Goal: Task Accomplishment & Management: Manage account settings

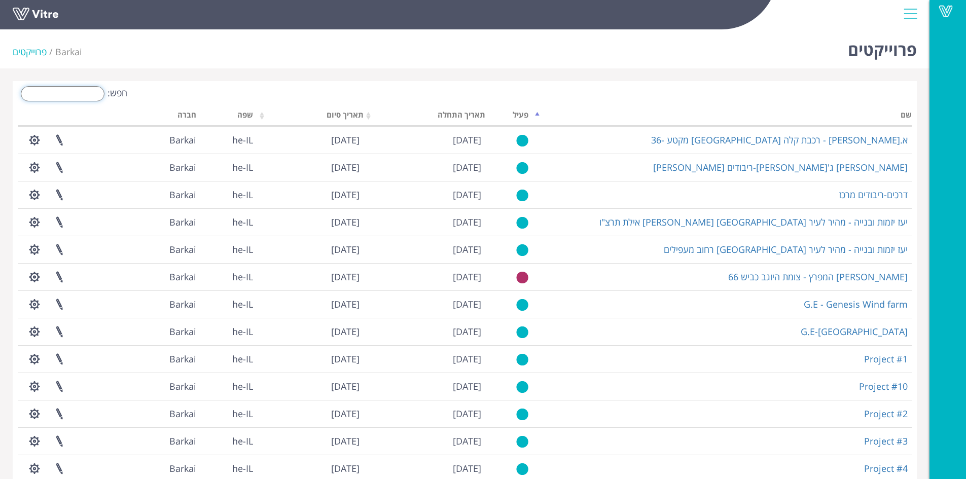
click at [77, 95] on input "חפש:" at bounding box center [63, 93] width 84 height 15
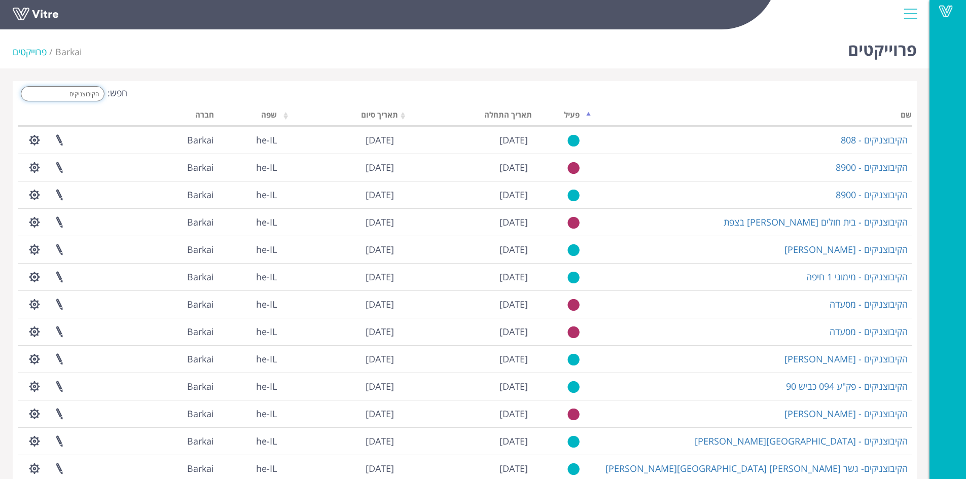
drag, startPoint x: 61, startPoint y: 95, endPoint x: 120, endPoint y: 96, distance: 58.9
click at [120, 96] on label "חפש: הקיבוצניקים" at bounding box center [73, 93] width 110 height 15
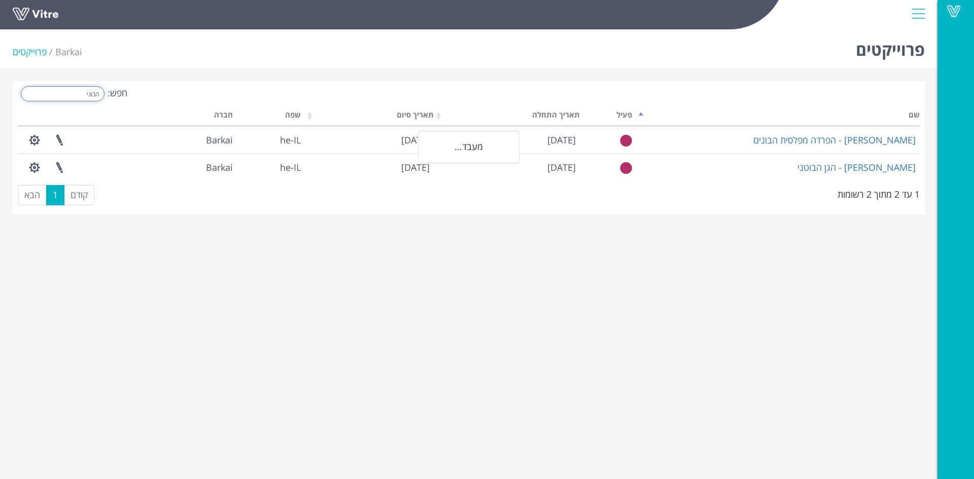
type input "הבונים"
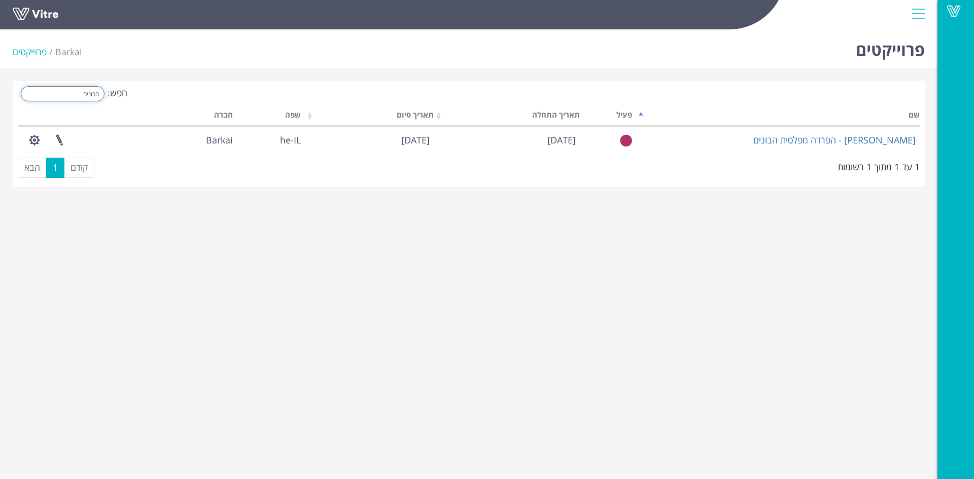
drag, startPoint x: 72, startPoint y: 94, endPoint x: 120, endPoint y: 93, distance: 48.2
click at [120, 93] on label "חפש: הבונים" at bounding box center [73, 93] width 110 height 15
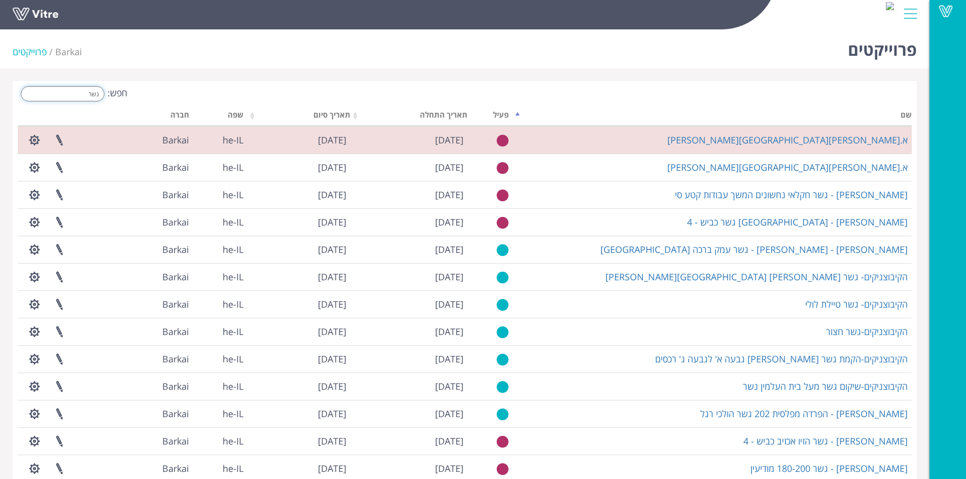
click at [83, 95] on input "גשר" at bounding box center [63, 93] width 84 height 15
drag, startPoint x: 84, startPoint y: 94, endPoint x: 141, endPoint y: 91, distance: 56.9
click at [141, 91] on div "חפש: גשר" at bounding box center [238, 95] width 440 height 18
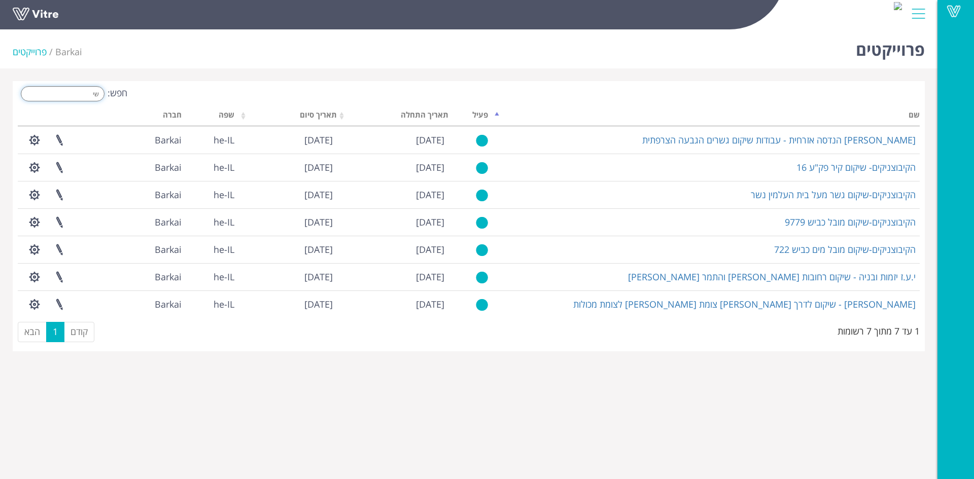
type input "ש"
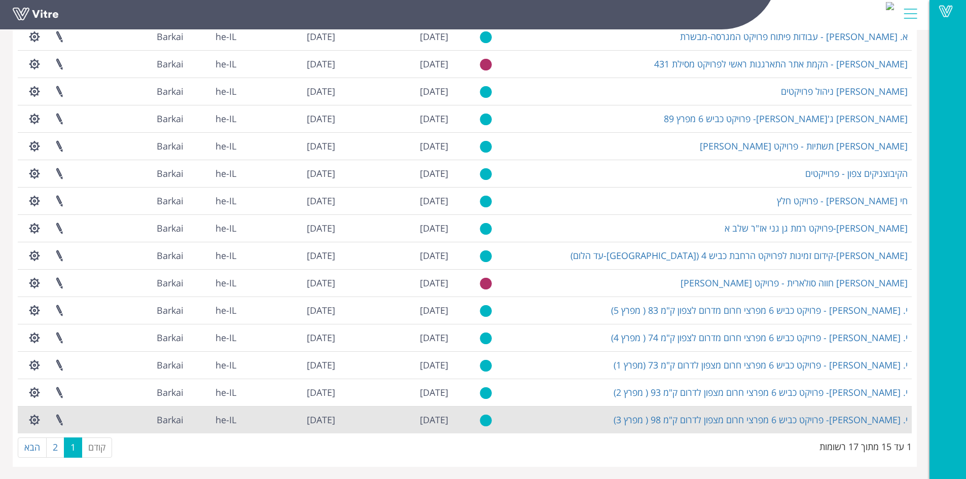
scroll to position [104, 0]
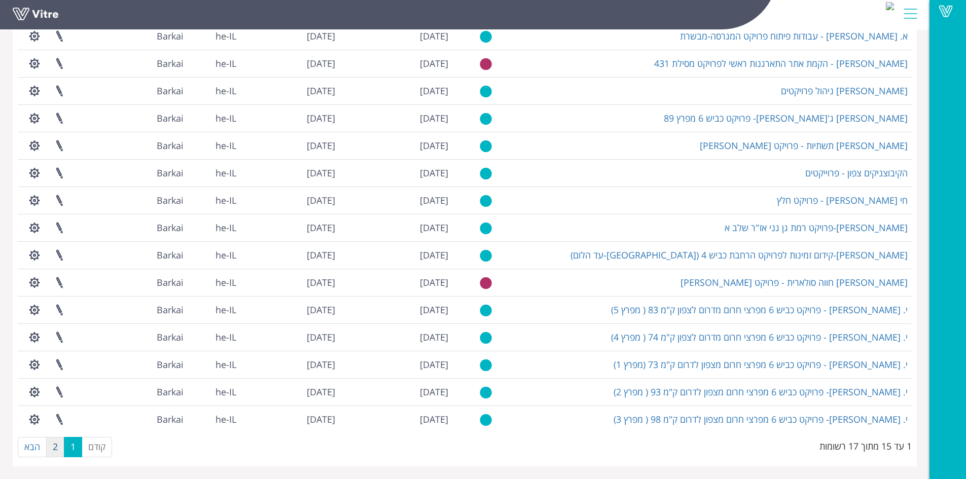
type input "פרוי"
click at [55, 445] on link "2" at bounding box center [55, 447] width 18 height 20
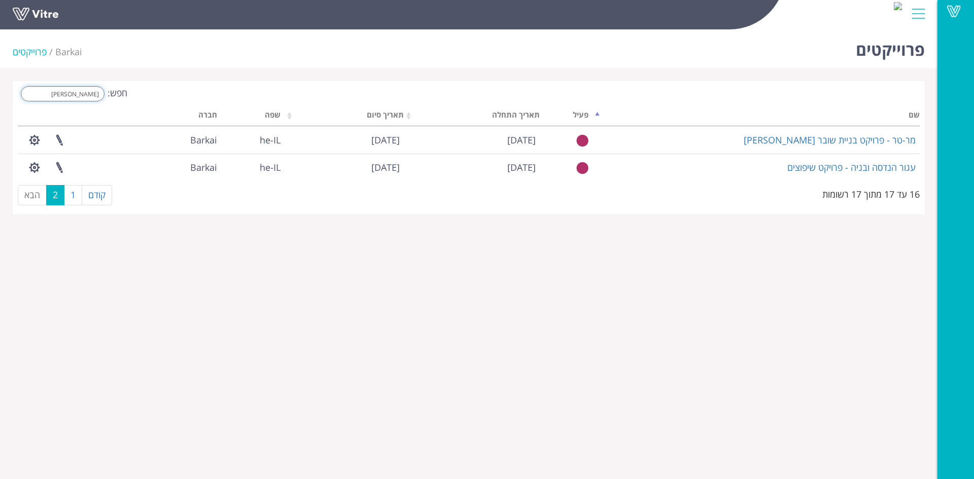
drag, startPoint x: 80, startPoint y: 93, endPoint x: 110, endPoint y: 93, distance: 29.9
click at [110, 93] on label "חפש: פרוי" at bounding box center [73, 93] width 110 height 15
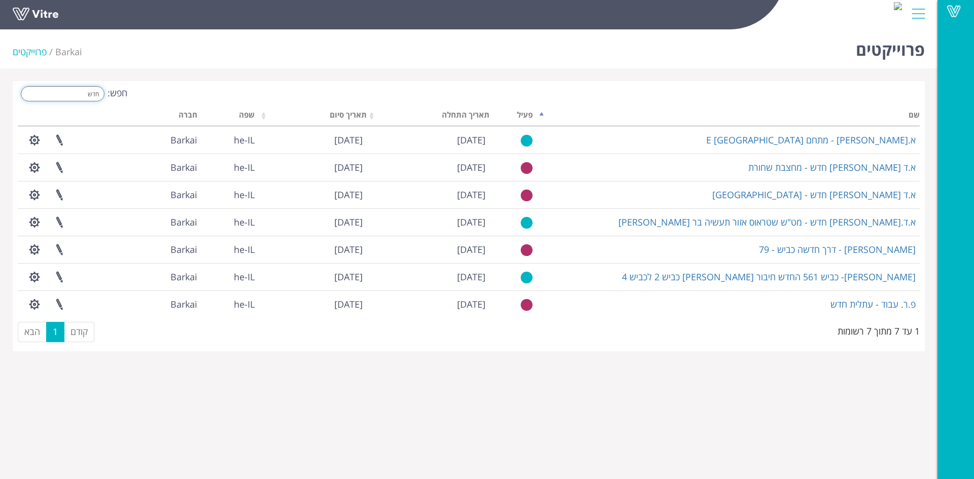
drag, startPoint x: 76, startPoint y: 93, endPoint x: 135, endPoint y: 98, distance: 59.5
click at [134, 97] on div "חפש: חדש" at bounding box center [239, 95] width 443 height 18
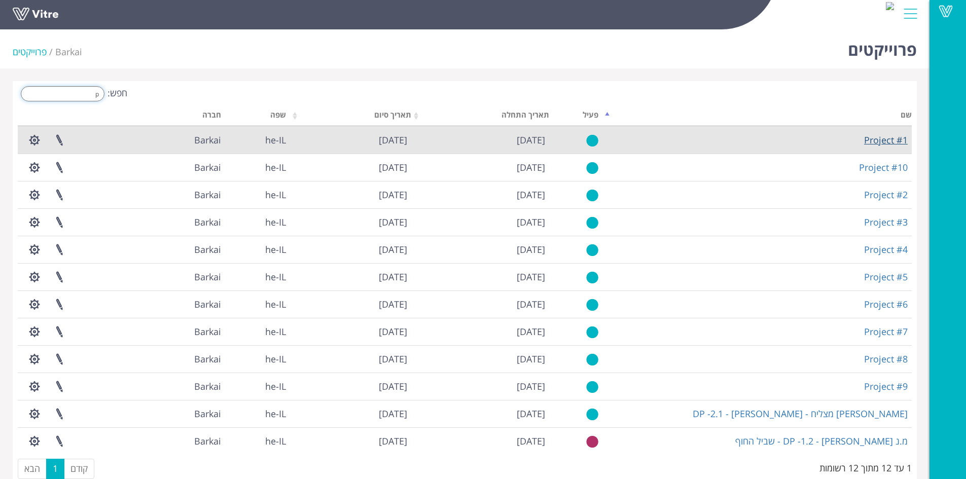
type input "p"
click at [871, 143] on link "Project #1" at bounding box center [886, 140] width 44 height 12
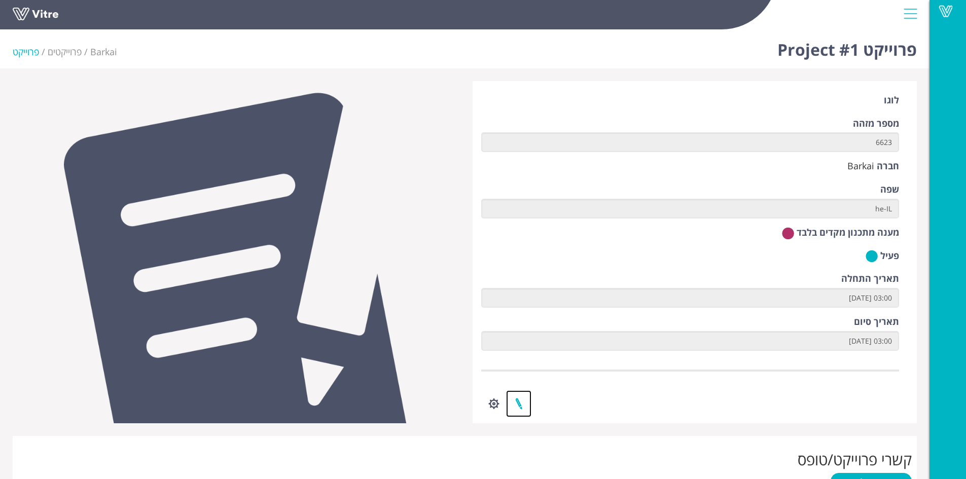
click at [518, 405] on link at bounding box center [518, 404] width 25 height 27
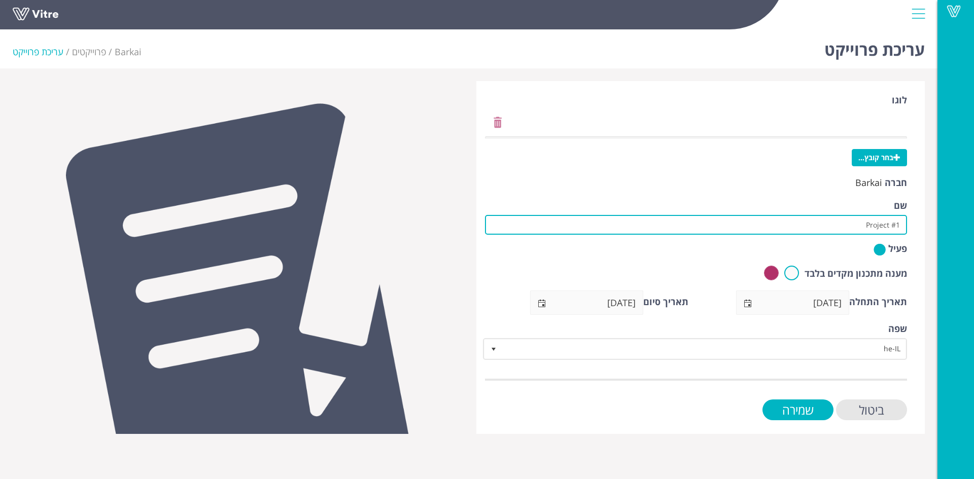
drag, startPoint x: 856, startPoint y: 226, endPoint x: 959, endPoint y: 231, distance: 103.1
click at [959, 231] on div "Vitre עריכת פרוייקט Barkai פרוייקטים עריכת פרוייקט [GEOGRAPHIC_DATA] בחר קובץ..…" at bounding box center [487, 229] width 974 height 409
type input "הקיבוצניקים-שיקום גשר הבונים"
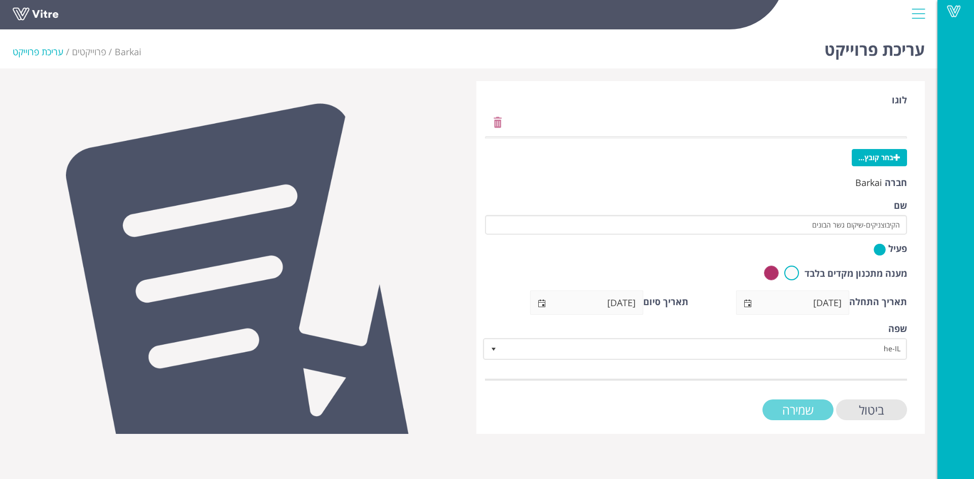
click at [816, 411] on input "שמירה" at bounding box center [797, 410] width 71 height 21
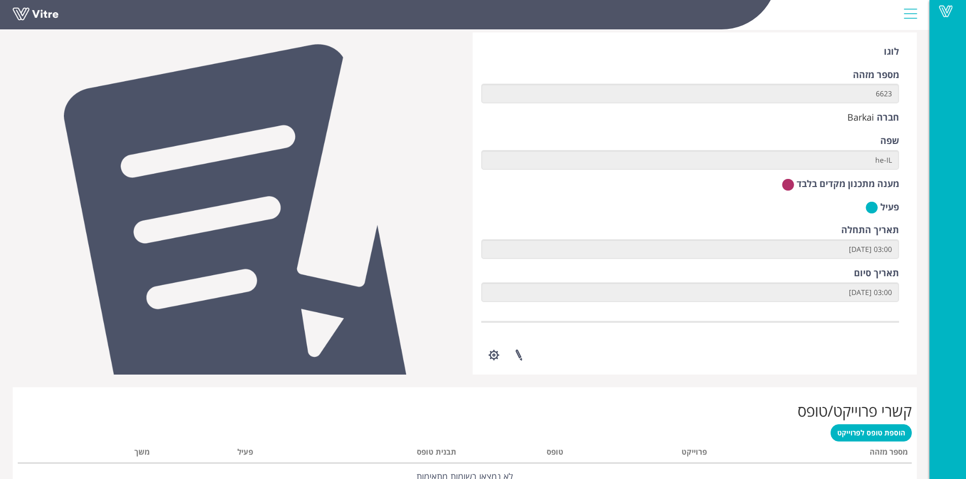
scroll to position [51, 0]
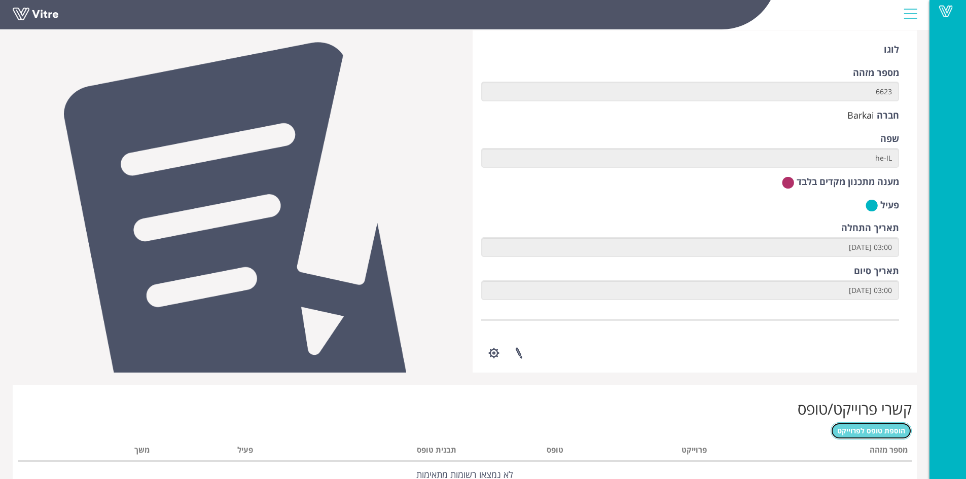
click at [863, 431] on span "הוספת טופס לפרוייקט" at bounding box center [872, 431] width 68 height 10
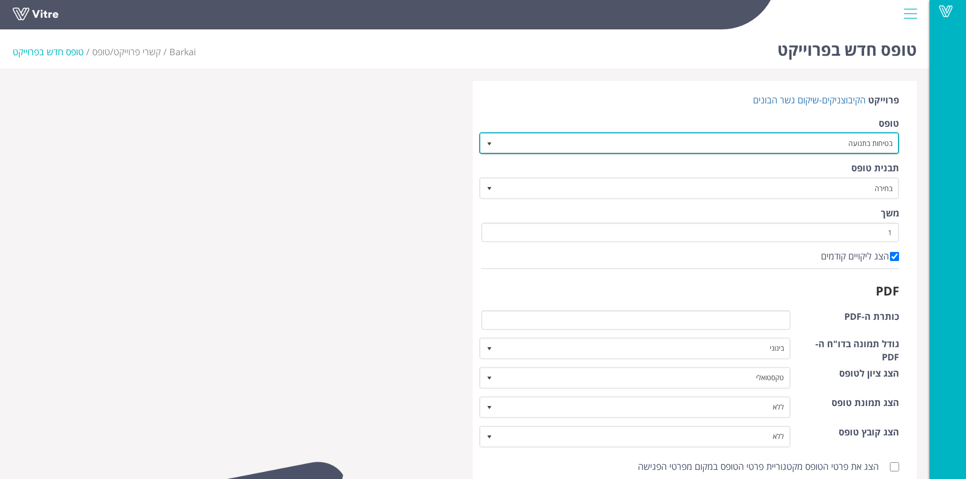
click at [489, 140] on span "select" at bounding box center [489, 144] width 8 height 8
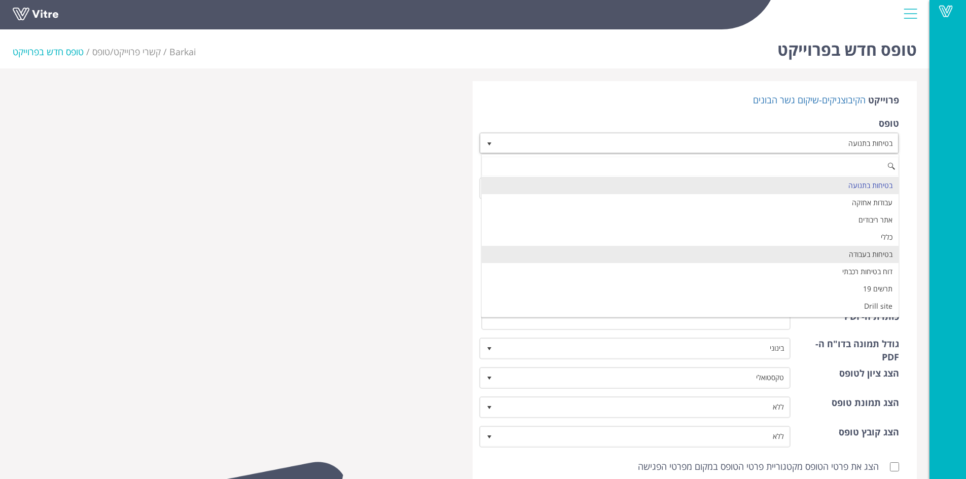
click at [711, 252] on li "בטיחות בעבודה" at bounding box center [690, 254] width 417 height 17
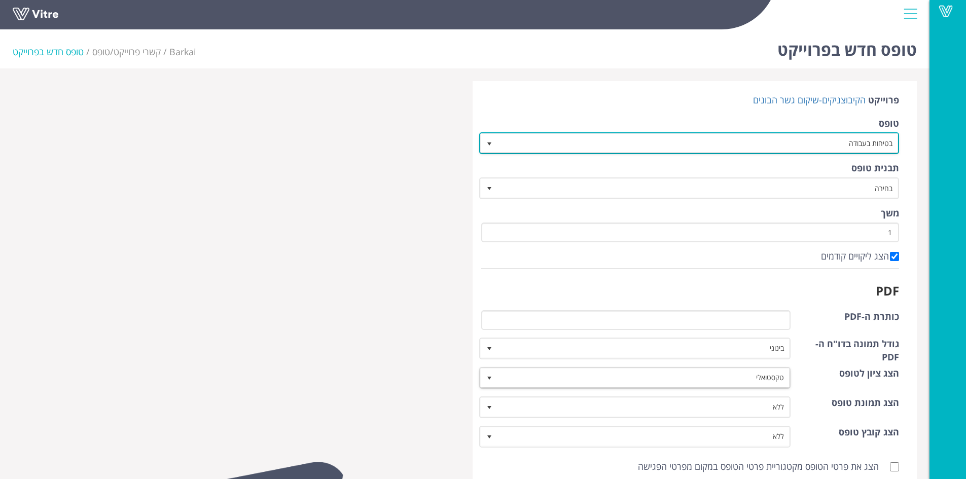
scroll to position [165, 0]
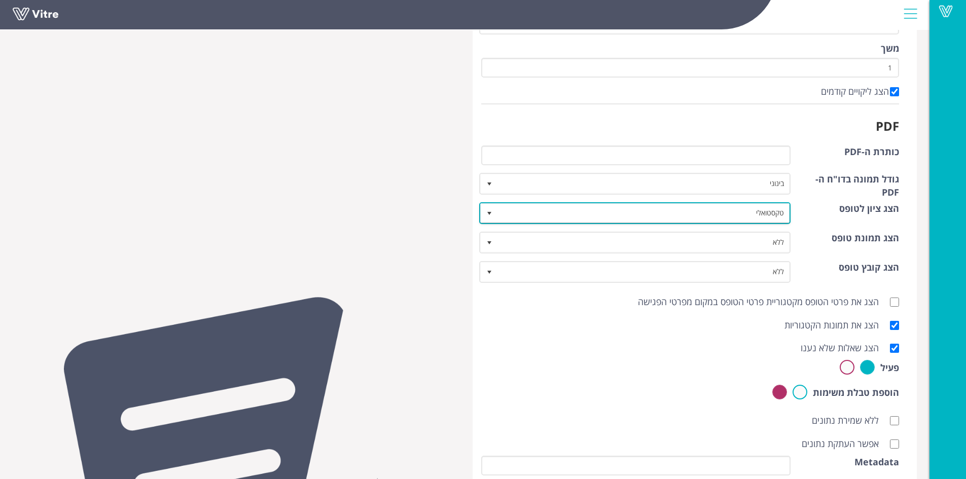
click at [487, 212] on span "select" at bounding box center [489, 214] width 8 height 8
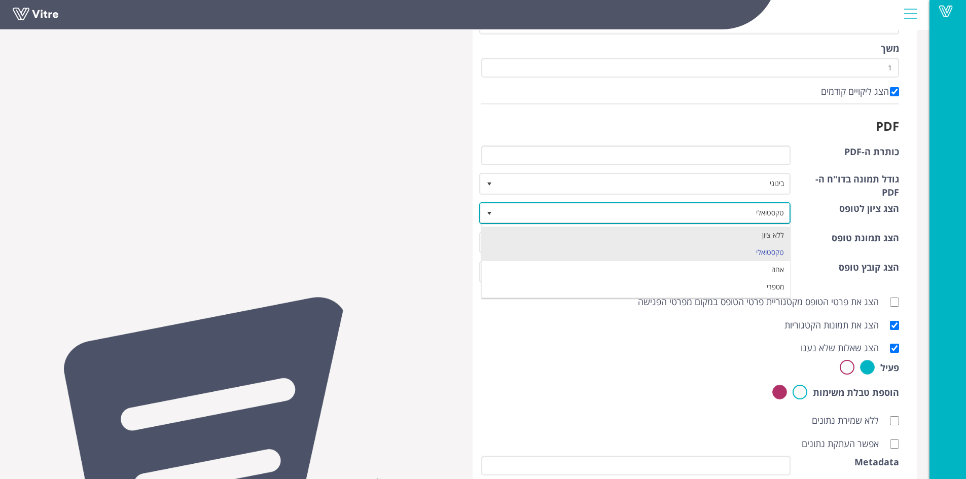
click at [553, 238] on li "ללא ציון" at bounding box center [636, 235] width 309 height 17
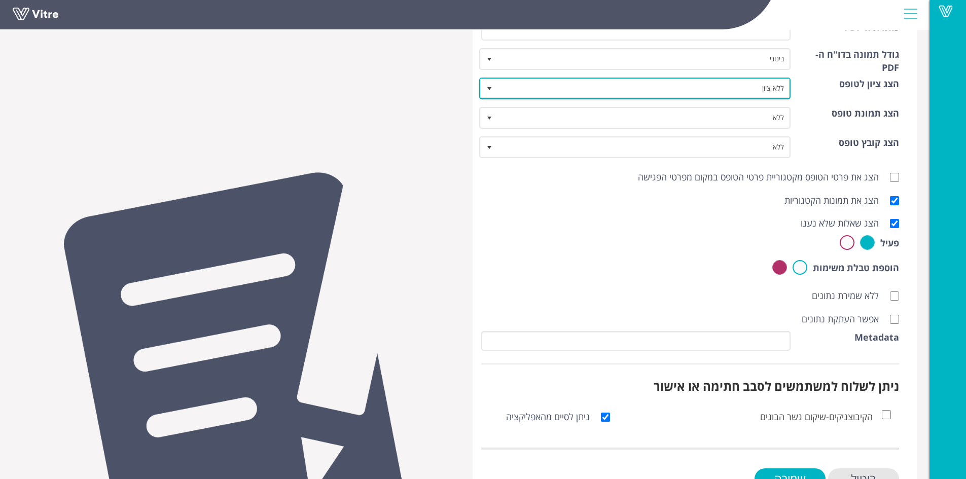
scroll to position [313, 0]
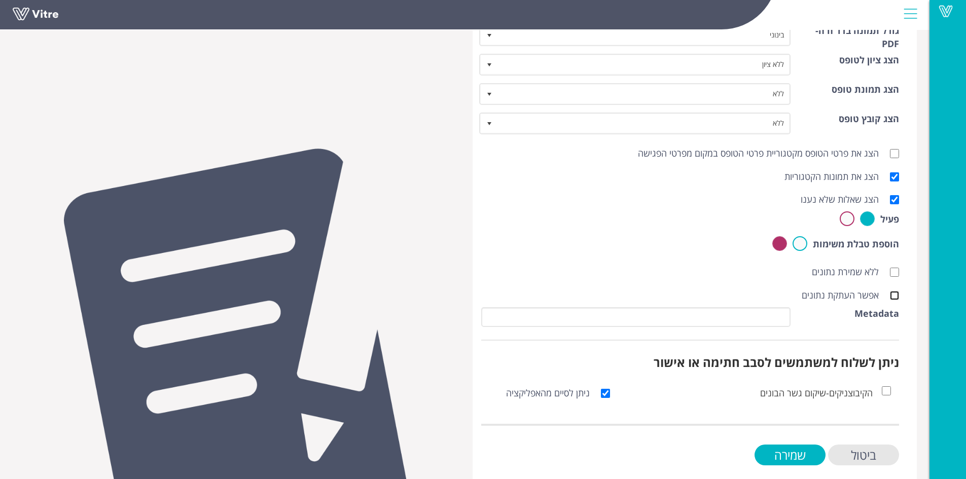
click at [899, 298] on input "אפשר העתקת נתונים" at bounding box center [894, 295] width 9 height 9
checkbox input "true"
click at [780, 449] on input "שמירה" at bounding box center [790, 455] width 71 height 21
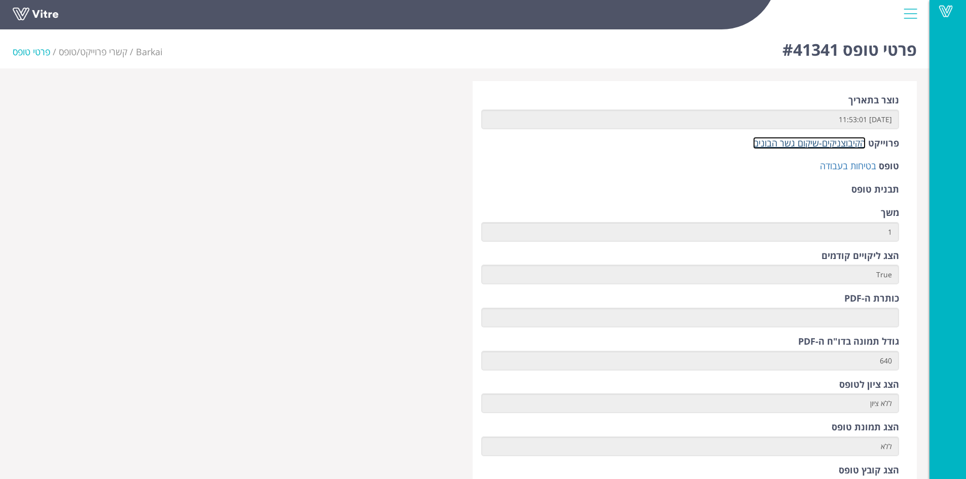
click at [829, 143] on link "הקיבוצניקים-שיקום גשר הבונים" at bounding box center [809, 143] width 113 height 12
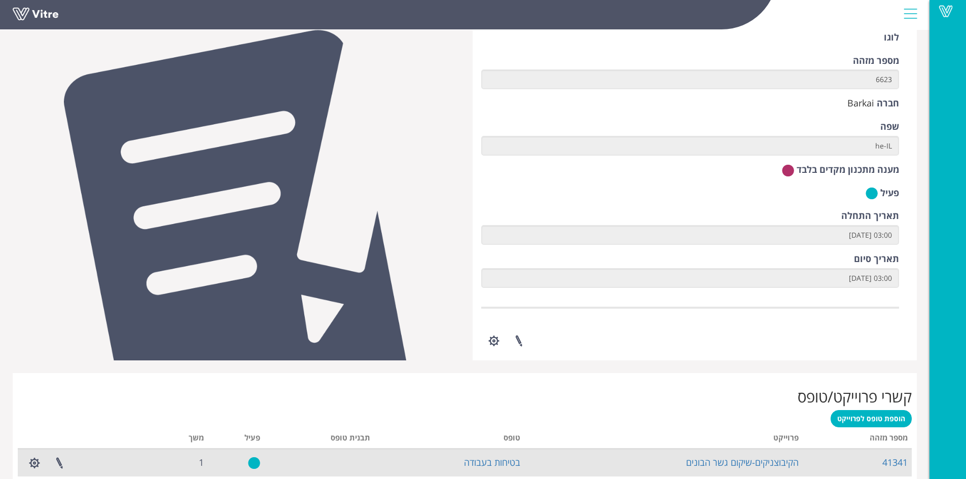
scroll to position [63, 0]
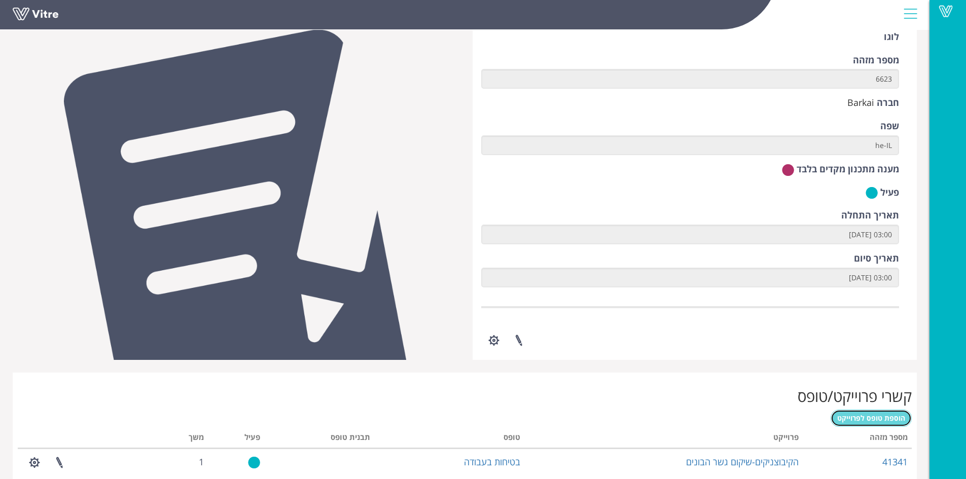
click at [876, 422] on span "הוספת טופס לפרוייקט" at bounding box center [872, 418] width 68 height 10
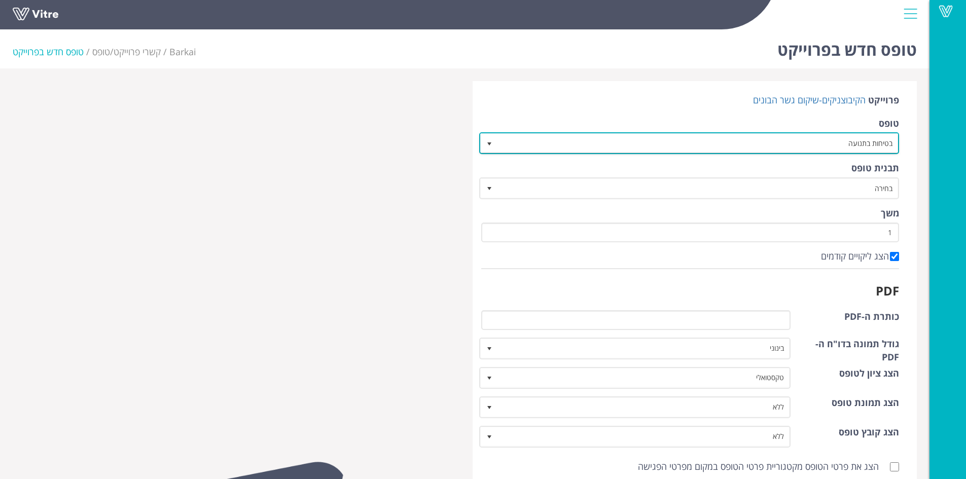
click at [488, 142] on span "select" at bounding box center [489, 144] width 8 height 8
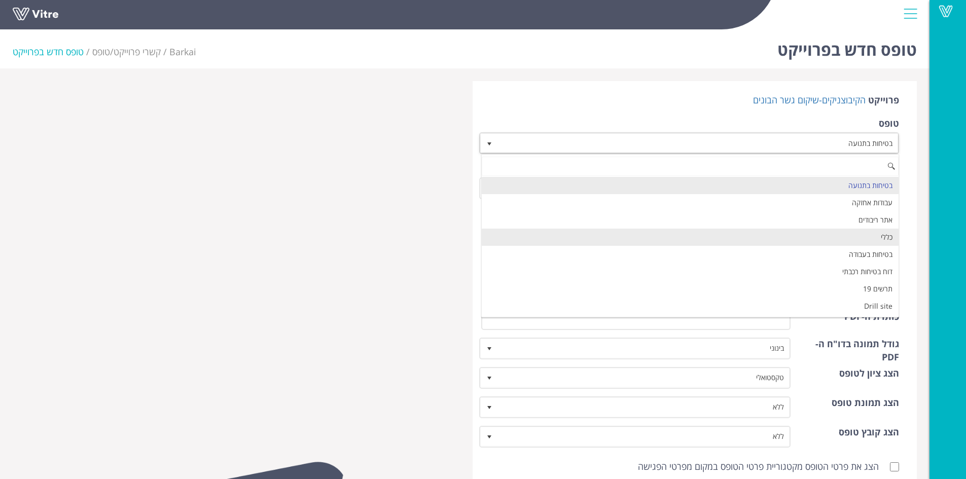
click at [708, 242] on li "כללי" at bounding box center [690, 237] width 417 height 17
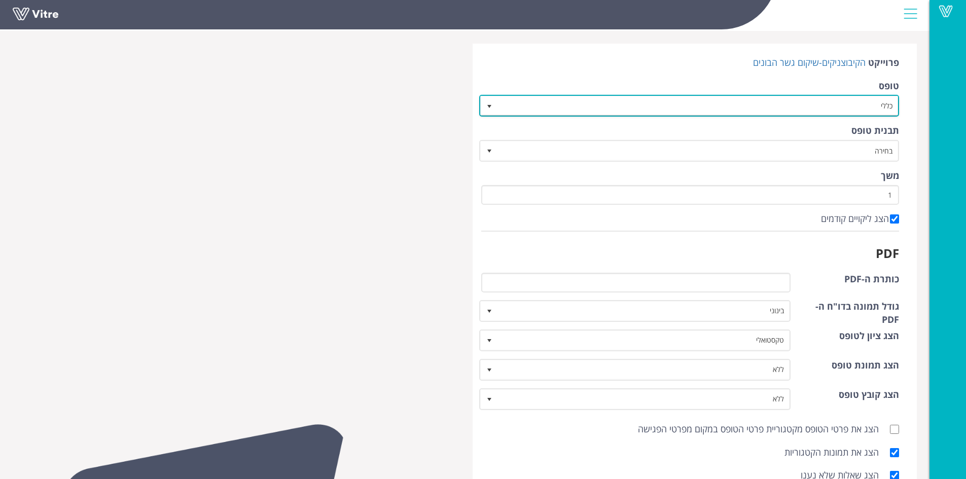
scroll to position [38, 0]
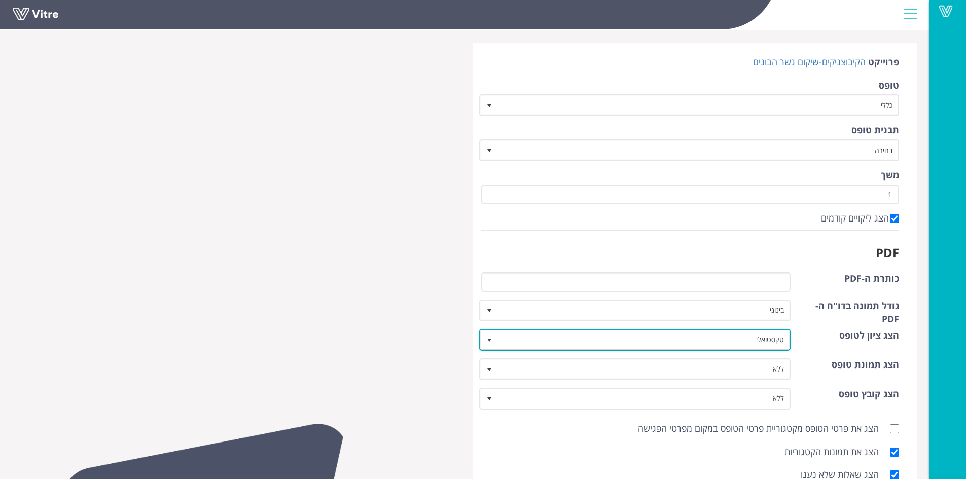
click at [489, 337] on span "select" at bounding box center [489, 340] width 8 height 8
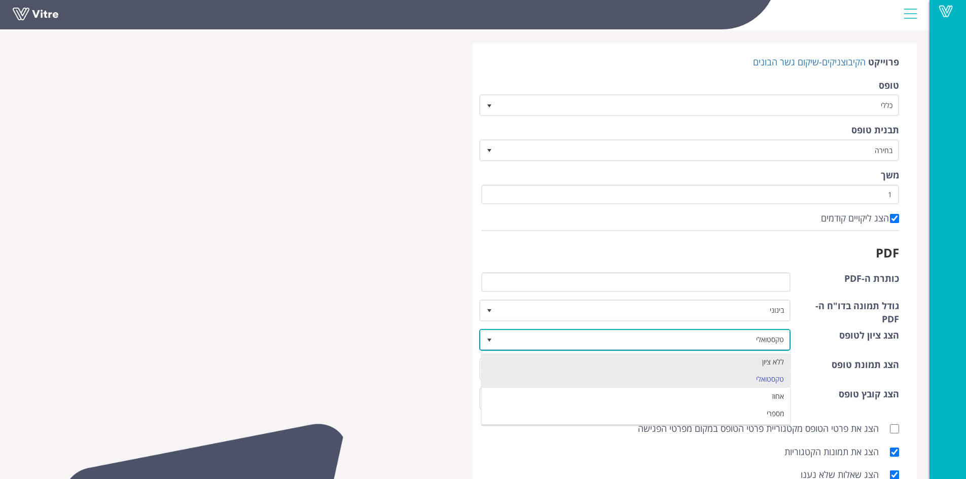
click at [544, 361] on li "ללא ציון" at bounding box center [636, 362] width 309 height 17
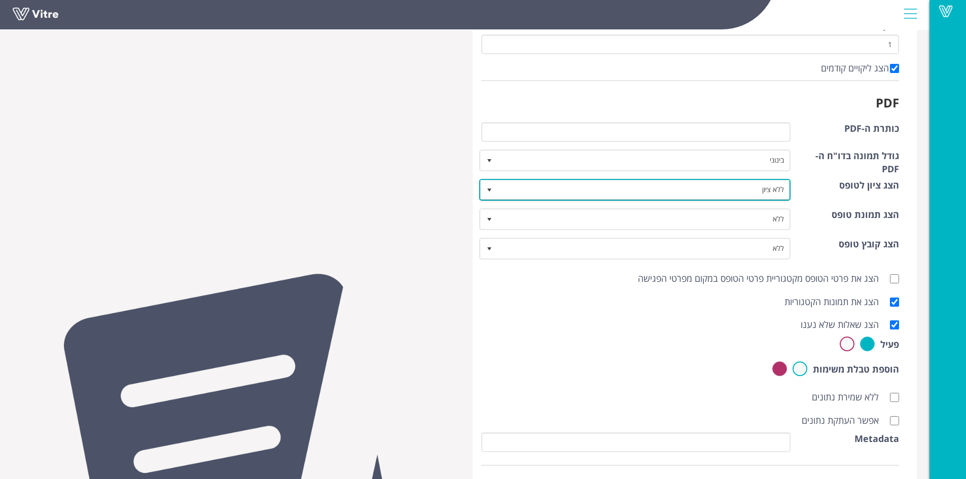
scroll to position [190, 0]
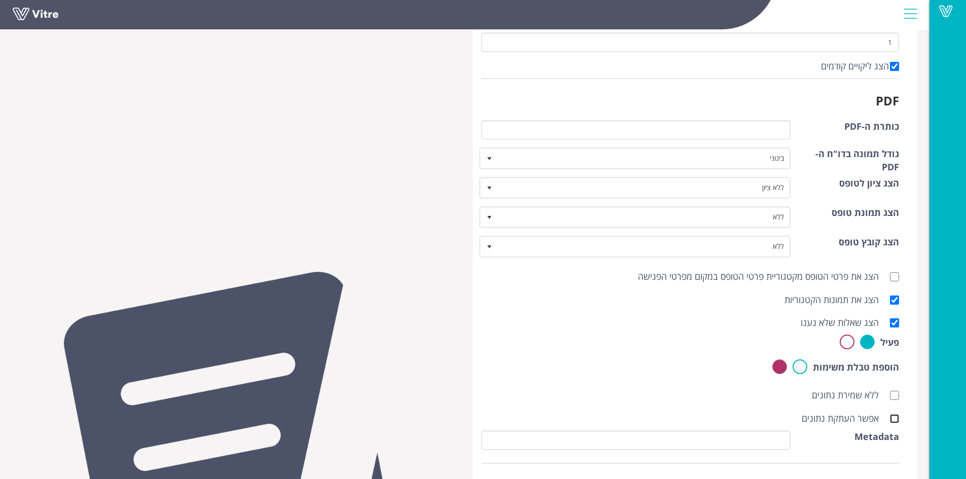
click at [898, 419] on input "אפשר העתקת נתונים" at bounding box center [894, 418] width 9 height 9
checkbox input "true"
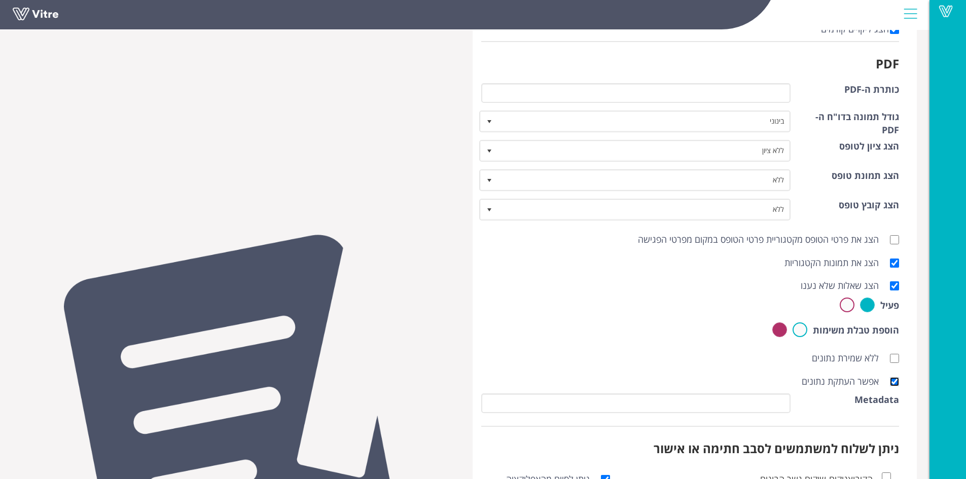
scroll to position [326, 0]
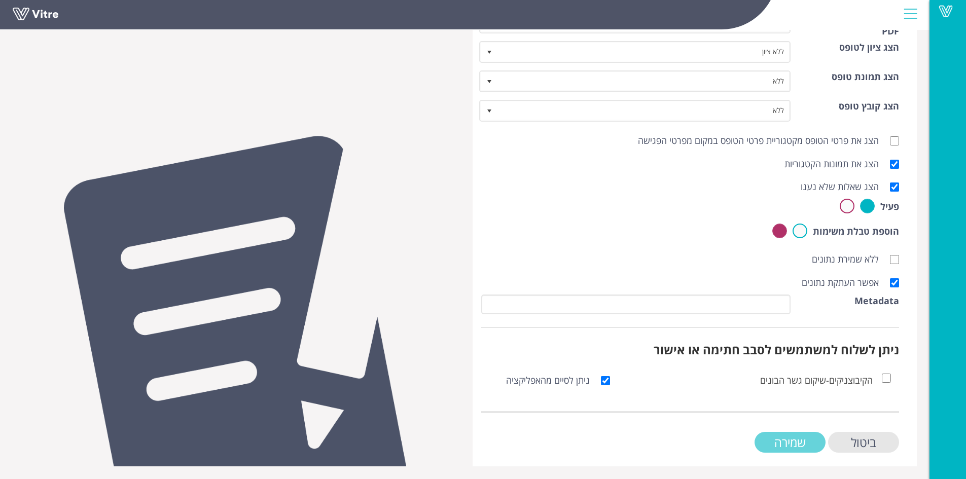
click at [797, 439] on input "שמירה" at bounding box center [790, 442] width 71 height 21
click at [788, 438] on input "שמירה" at bounding box center [790, 442] width 71 height 21
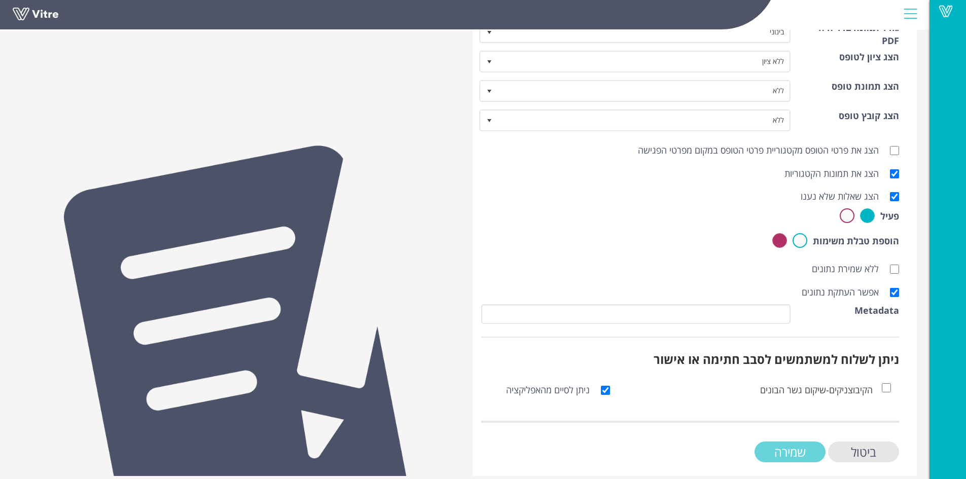
scroll to position [313, 0]
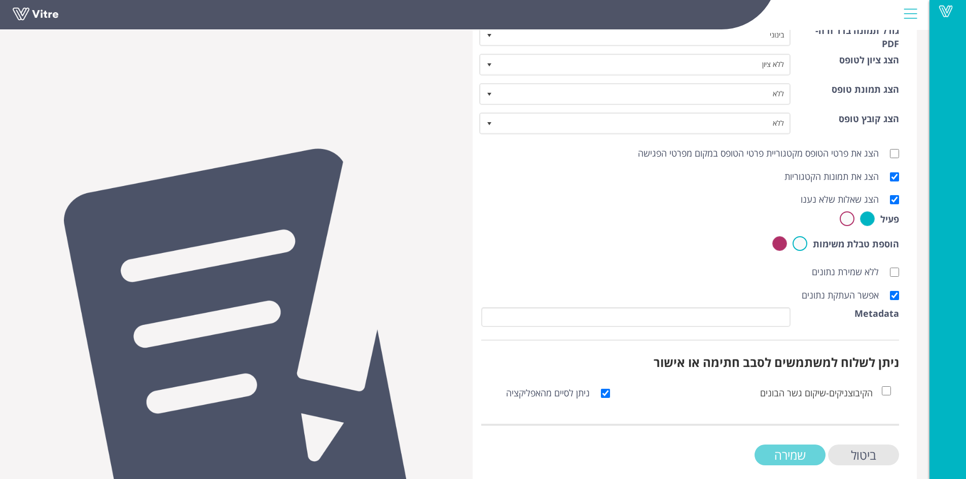
click at [813, 452] on input "שמירה" at bounding box center [790, 455] width 71 height 21
click at [681, 452] on div "ביטול שמירה" at bounding box center [690, 455] width 419 height 21
click at [792, 457] on input "שמירה" at bounding box center [790, 455] width 71 height 21
click at [790, 452] on input "שמירה" at bounding box center [790, 455] width 71 height 21
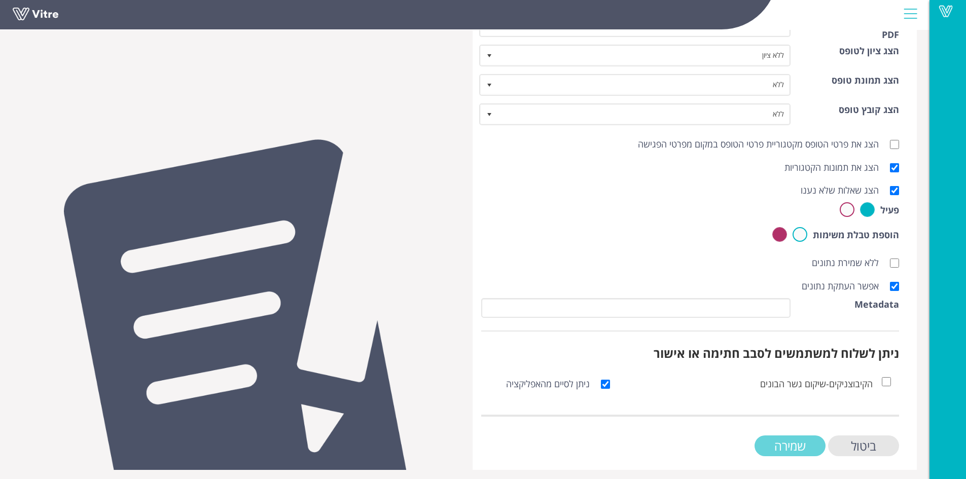
scroll to position [326, 0]
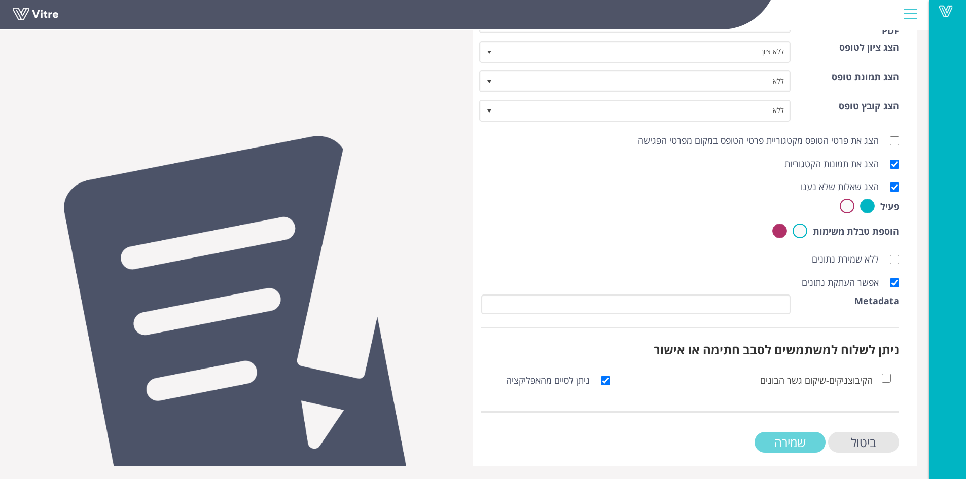
click at [801, 438] on input "שמירה" at bounding box center [790, 442] width 71 height 21
click at [790, 438] on input "שמירה" at bounding box center [790, 442] width 71 height 21
click at [780, 445] on input "שמירה" at bounding box center [790, 442] width 71 height 21
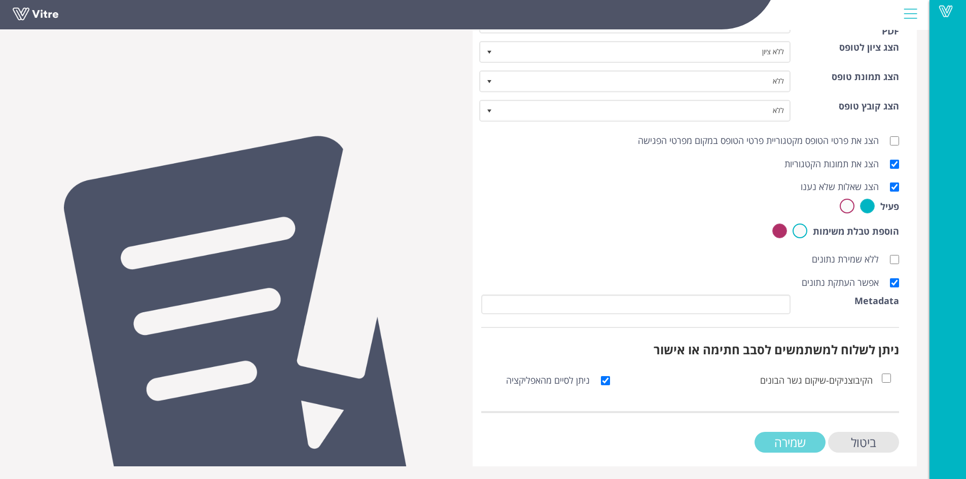
click at [788, 439] on input "שמירה" at bounding box center [790, 442] width 71 height 21
click at [873, 443] on input "ביטול" at bounding box center [863, 442] width 71 height 21
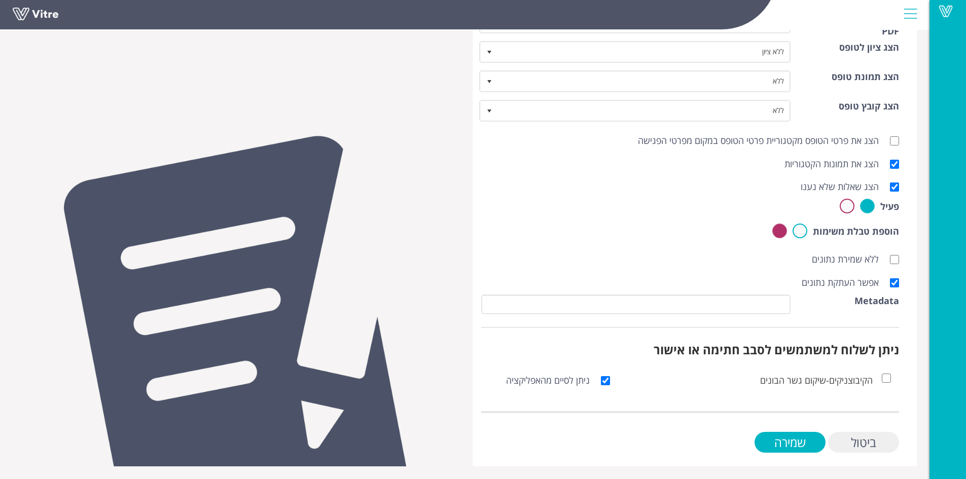
click at [873, 443] on input "ביטול" at bounding box center [863, 442] width 71 height 21
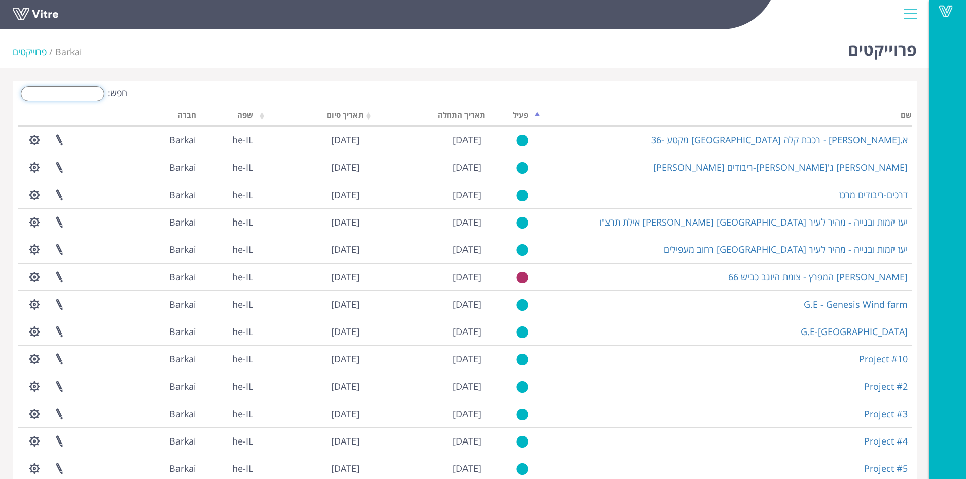
click at [78, 96] on input "חפש:" at bounding box center [63, 93] width 84 height 15
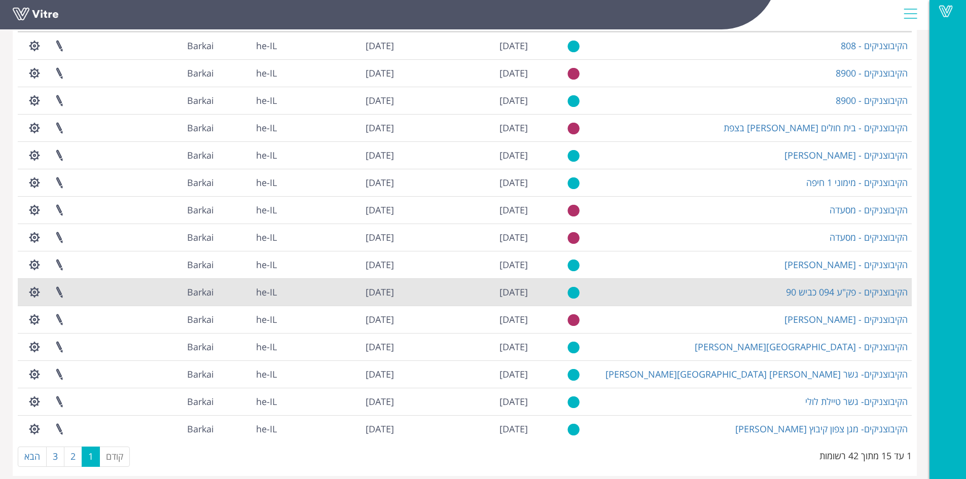
scroll to position [91, 0]
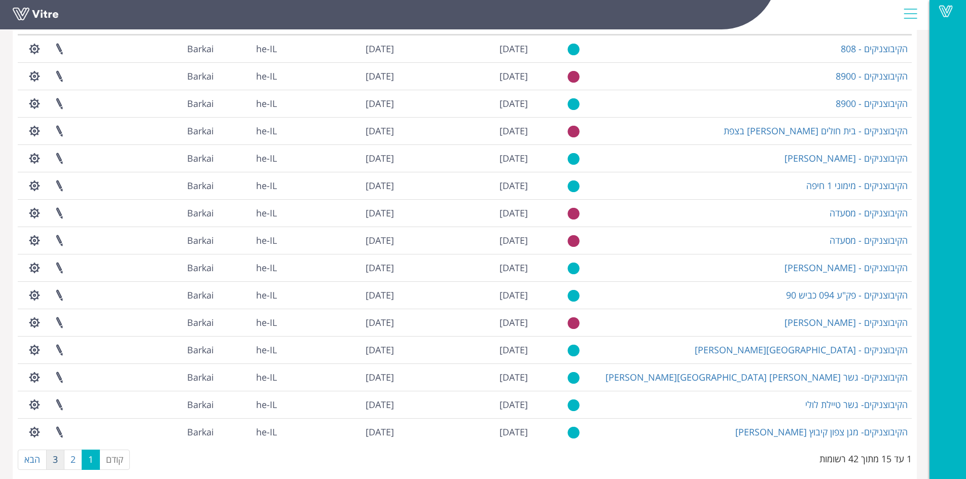
type input "הקיב"
click at [58, 459] on link "3" at bounding box center [55, 460] width 18 height 20
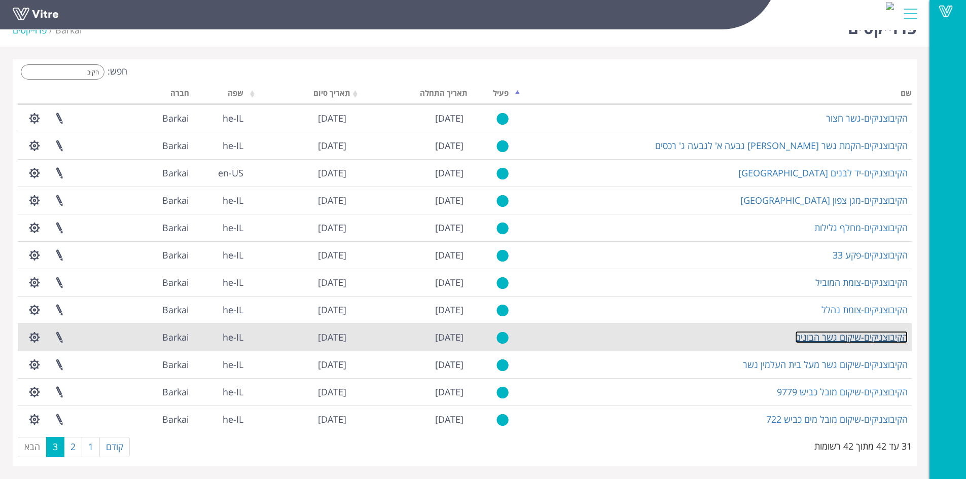
click at [851, 332] on link "הקיבוצניקים-שיקום גשר הבונים" at bounding box center [851, 337] width 113 height 12
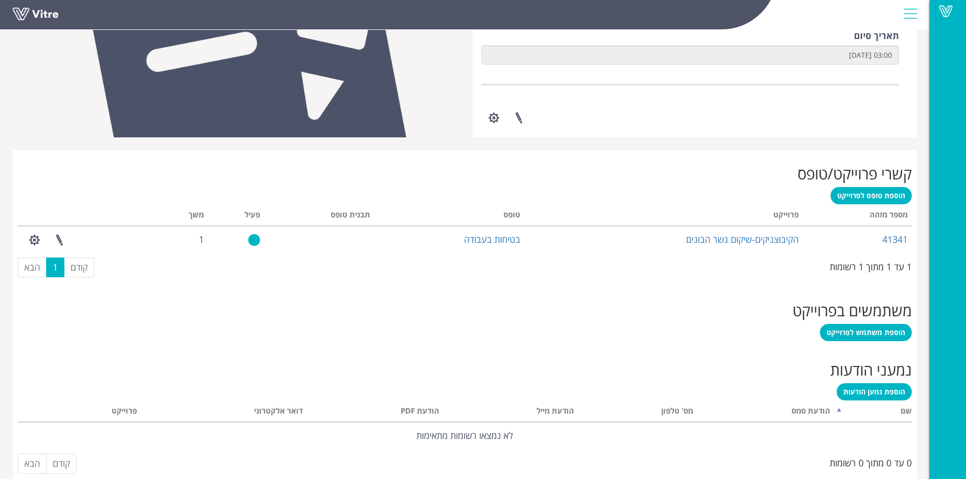
scroll to position [303, 0]
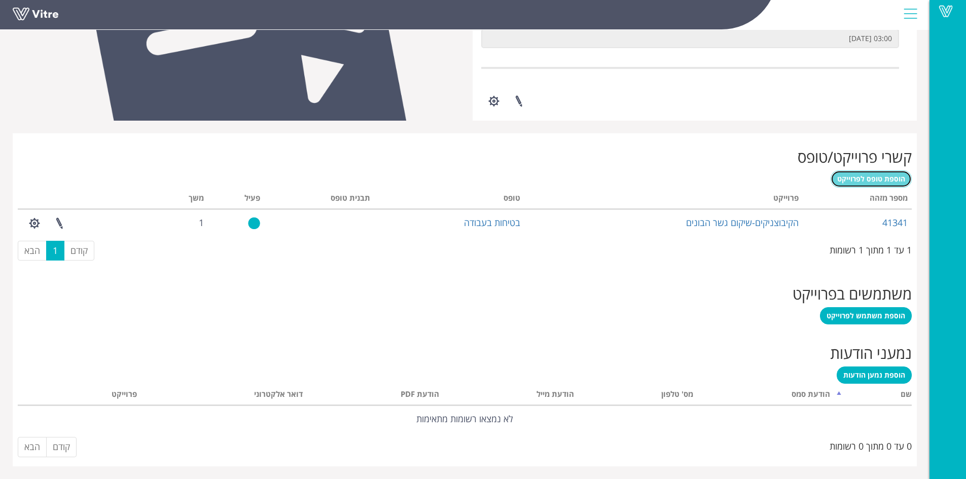
click at [882, 180] on span "הוספת טופס לפרוייקט" at bounding box center [872, 179] width 68 height 10
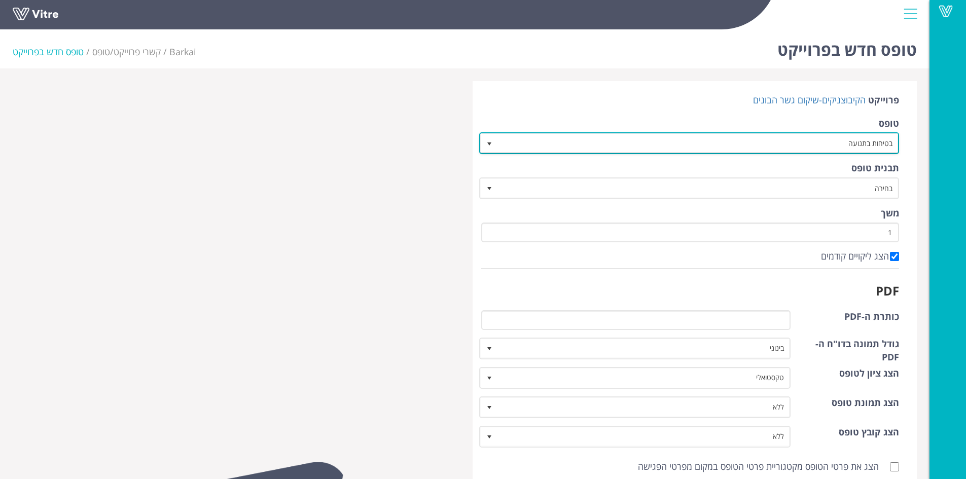
click at [490, 143] on span "select" at bounding box center [489, 144] width 8 height 8
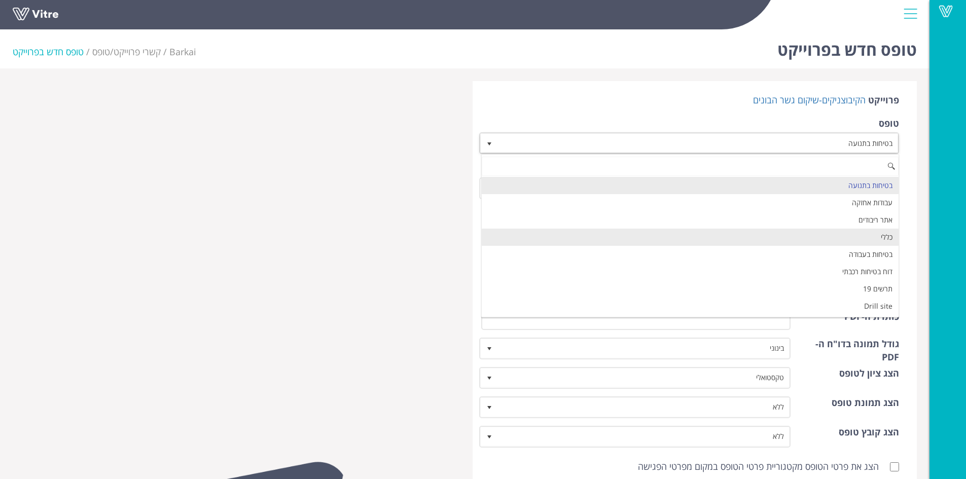
click at [696, 231] on li "כללי" at bounding box center [690, 237] width 417 height 17
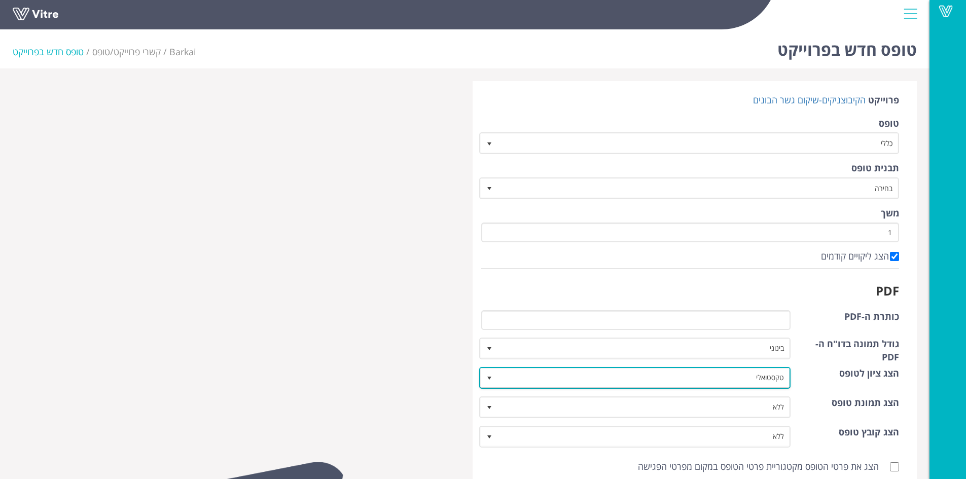
click at [491, 375] on span "select" at bounding box center [489, 378] width 8 height 8
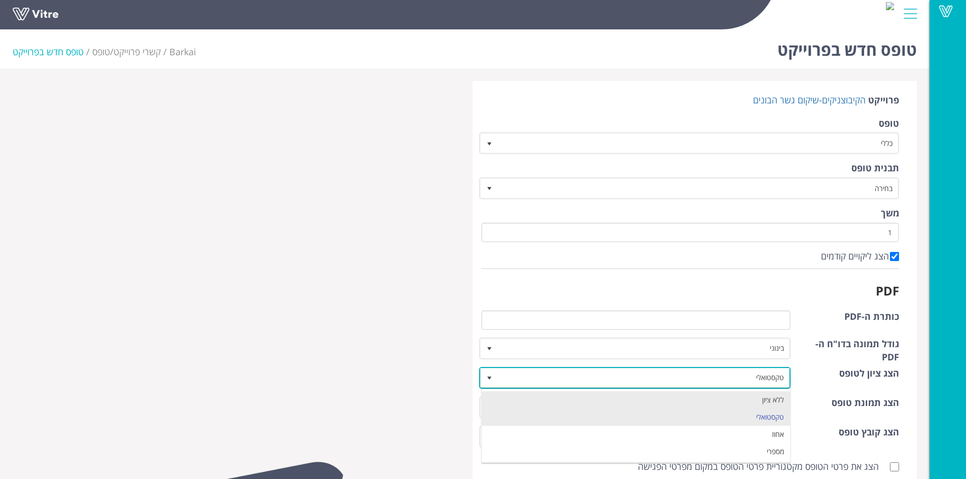
click at [504, 396] on li "ללא ציון" at bounding box center [636, 400] width 309 height 17
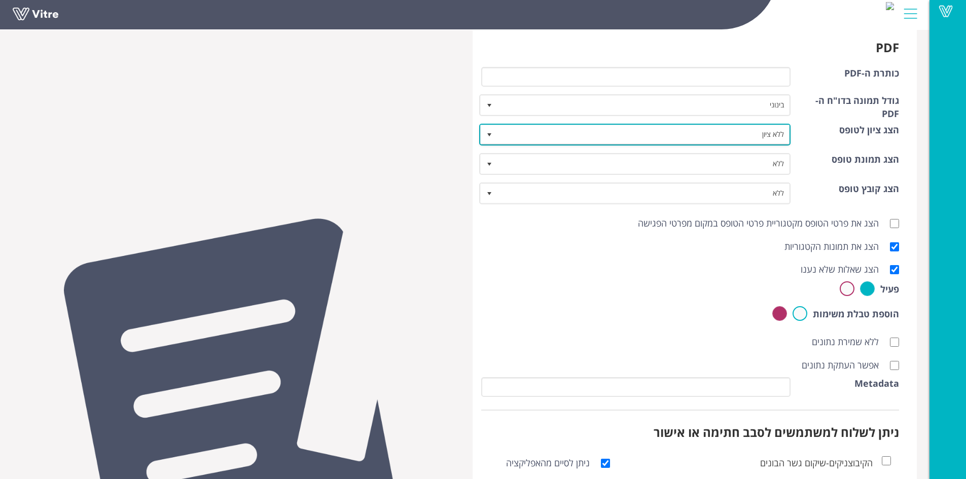
scroll to position [326, 0]
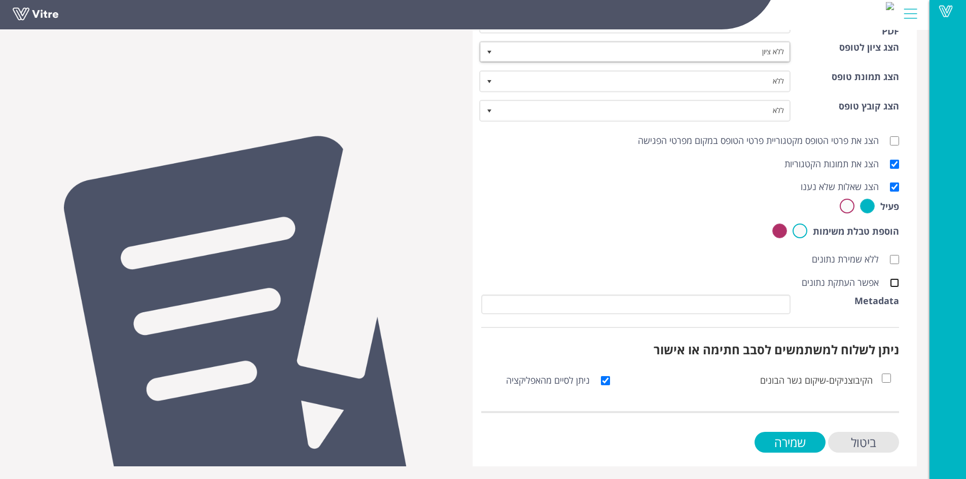
click at [897, 286] on input "אפשר העתקת נתונים" at bounding box center [894, 282] width 9 height 9
checkbox input "true"
click at [812, 438] on input "שמירה" at bounding box center [790, 442] width 71 height 21
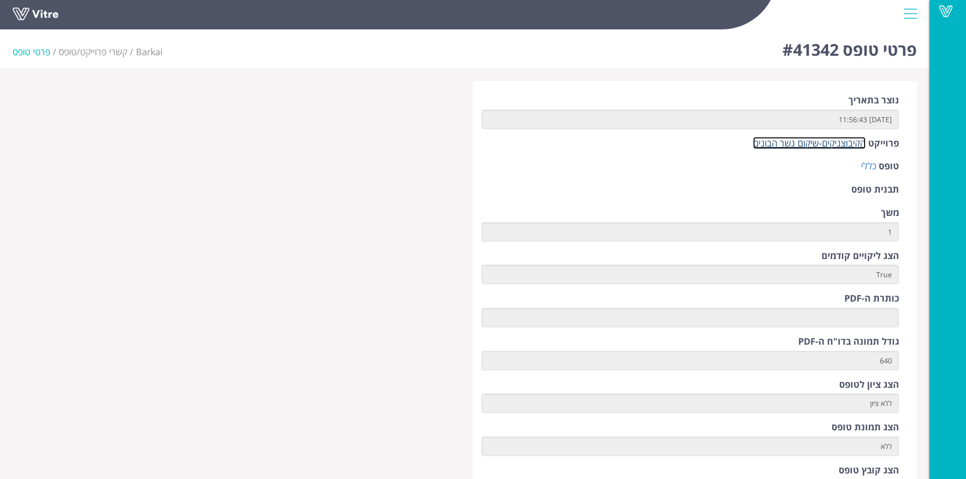
click at [822, 144] on link "הקיבוצניקים-שיקום גשר הבונים" at bounding box center [809, 143] width 113 height 12
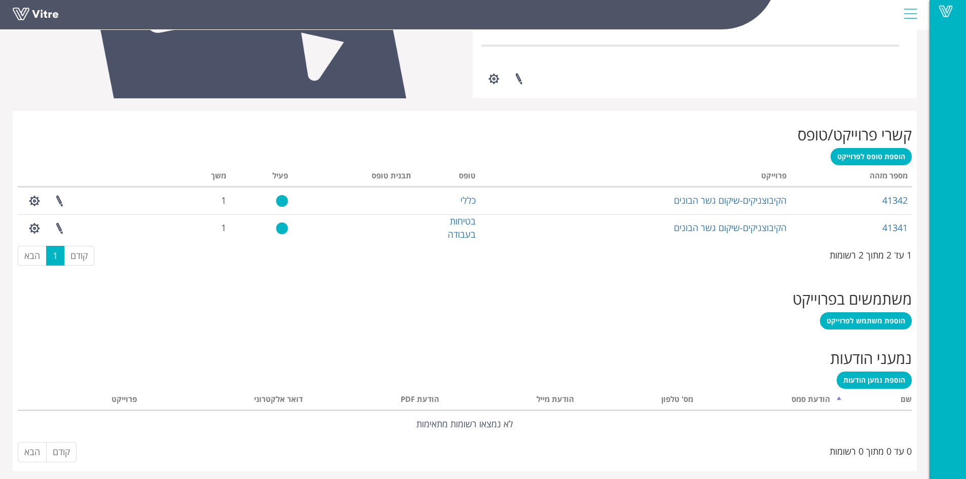
scroll to position [330, 0]
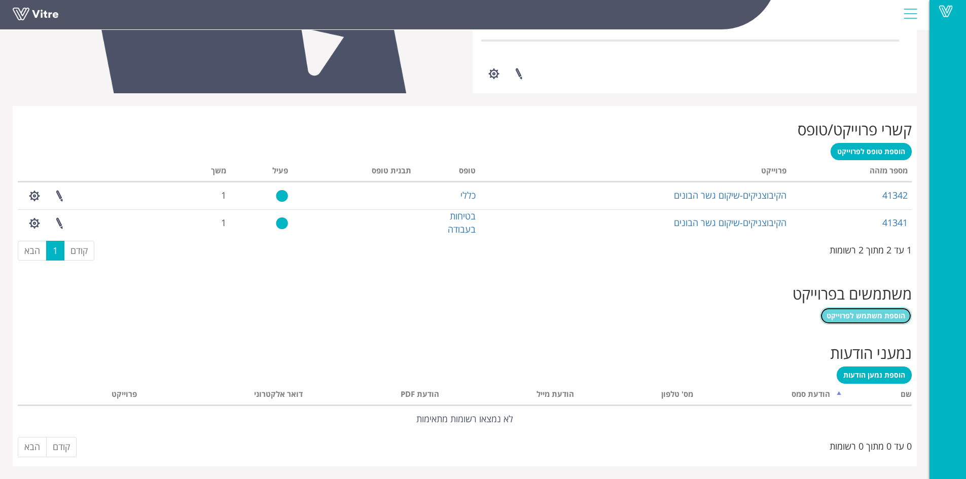
click at [870, 320] on span "הוספת משתמש לפרוייקט" at bounding box center [866, 316] width 79 height 10
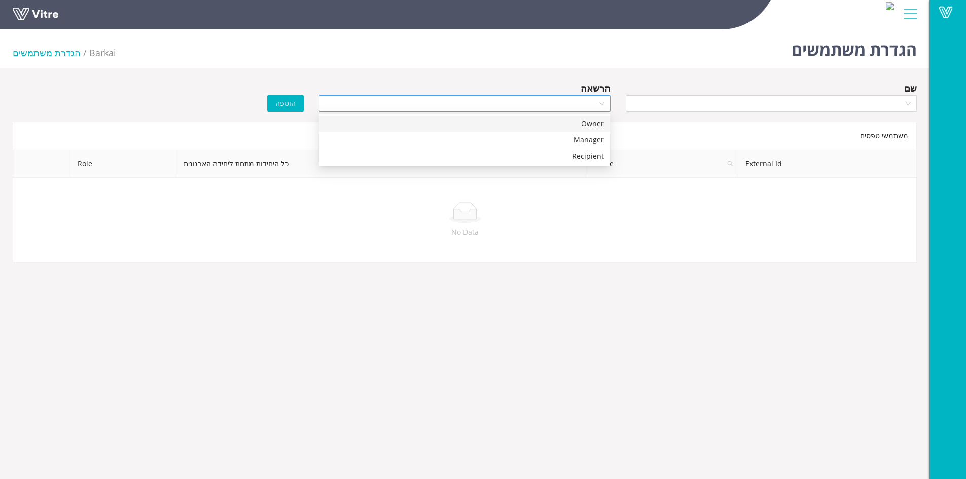
click at [602, 104] on div at bounding box center [464, 103] width 291 height 16
click at [588, 134] on div "Manager" at bounding box center [464, 140] width 291 height 16
click at [907, 107] on div at bounding box center [771, 103] width 291 height 16
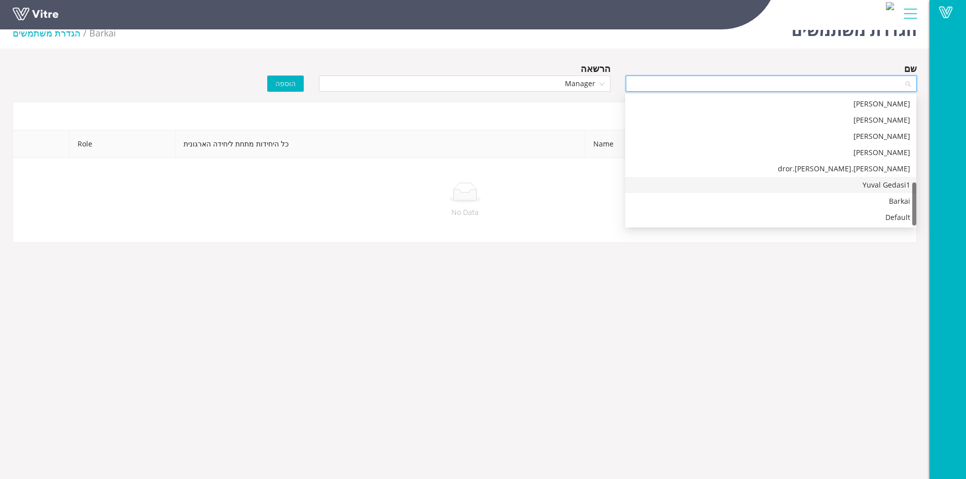
scroll to position [25, 0]
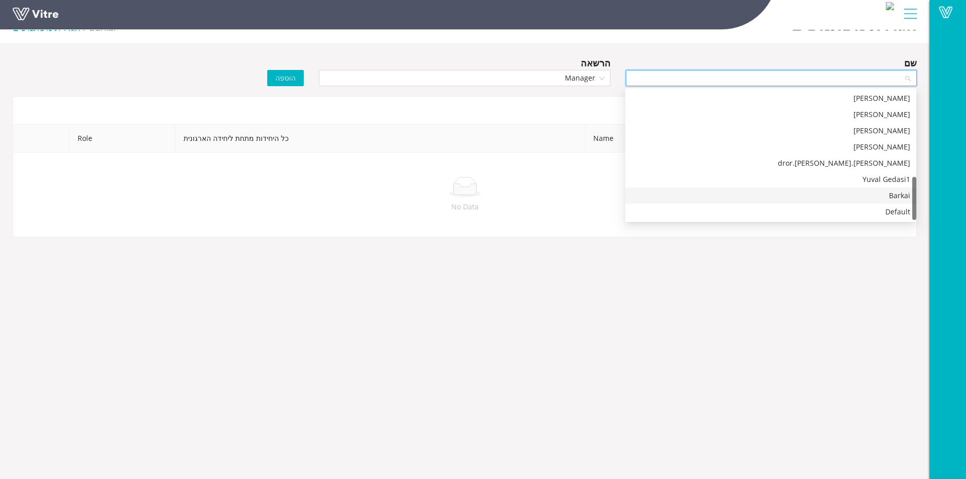
click at [896, 196] on div "Barkai" at bounding box center [771, 195] width 279 height 11
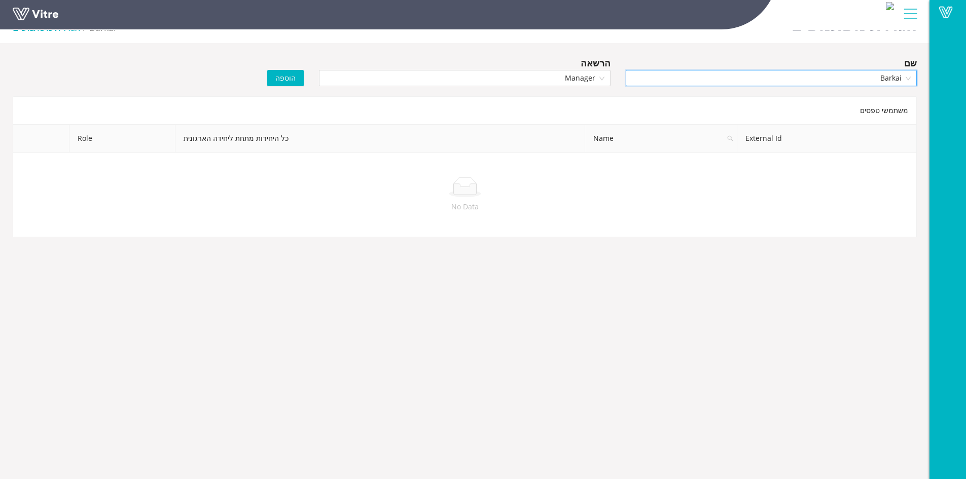
click at [295, 74] on span "הוספה" at bounding box center [285, 78] width 20 height 11
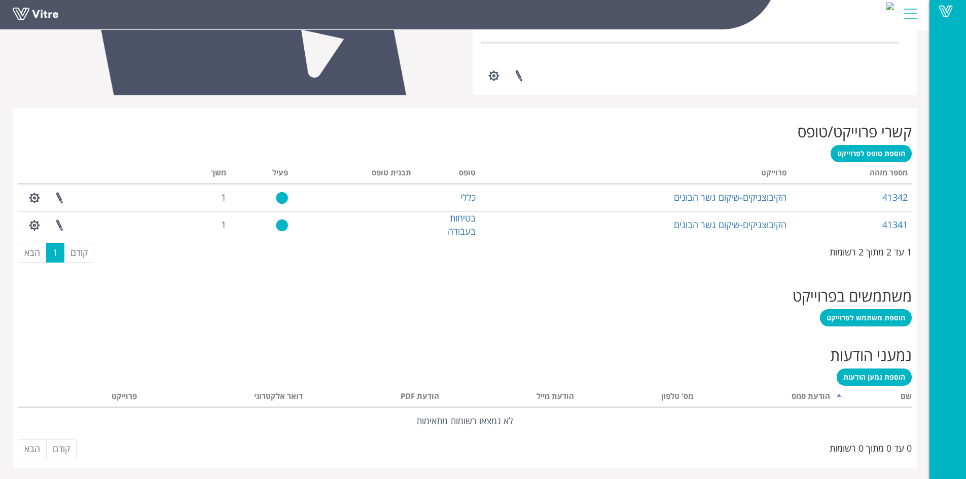
scroll to position [330, 0]
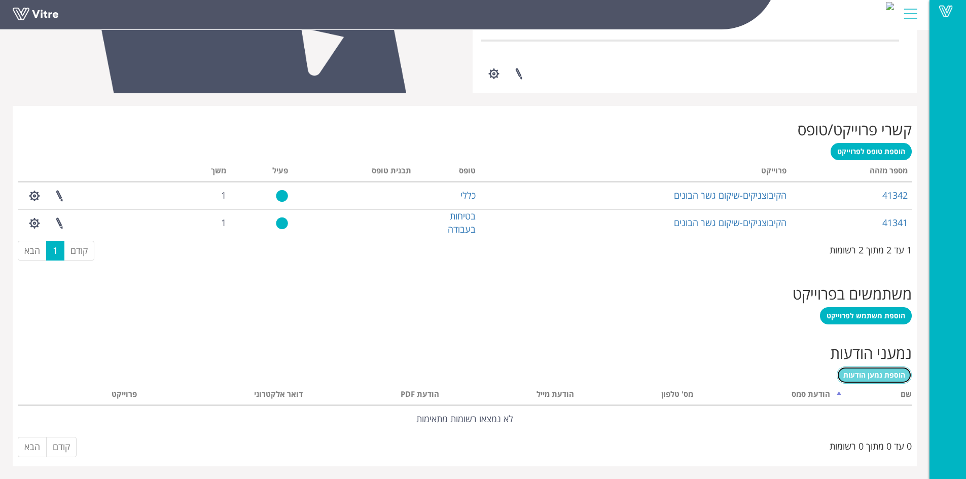
click at [877, 369] on link "הוספת נמען הודעות" at bounding box center [874, 375] width 75 height 17
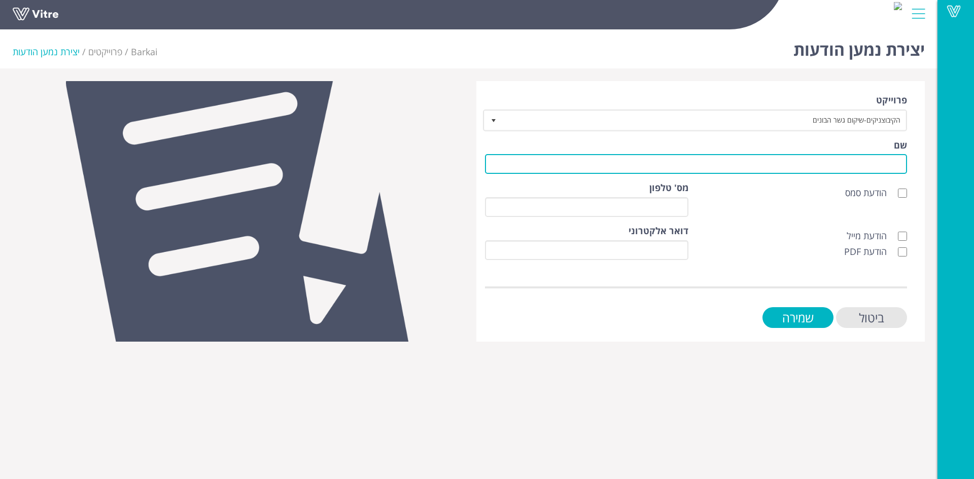
click at [858, 163] on input "שם" at bounding box center [696, 164] width 422 height 20
type input "לקוח"
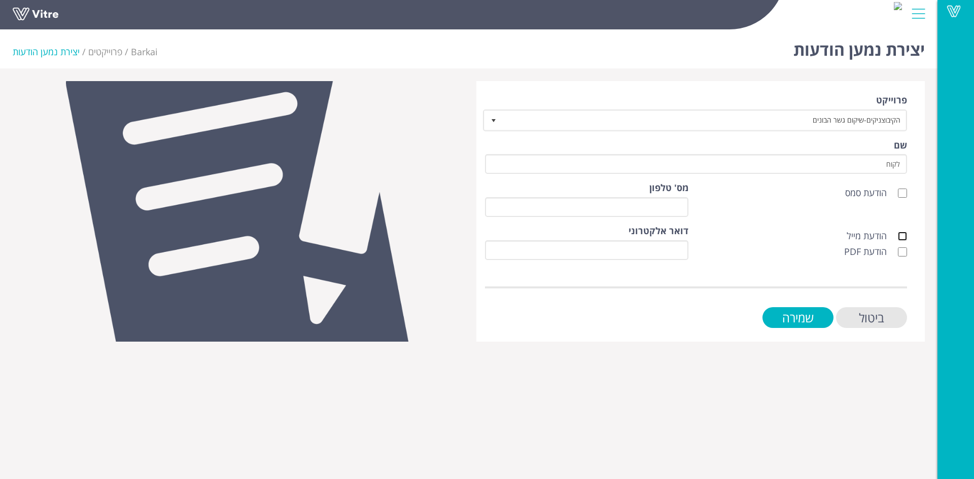
click at [900, 236] on input "הודעת מייל" at bounding box center [902, 236] width 9 height 9
checkbox input "true"
click at [906, 253] on input "הודעת PDF" at bounding box center [902, 252] width 9 height 9
checkbox input "true"
click at [678, 255] on input "דואר אלקטרוני" at bounding box center [586, 250] width 203 height 20
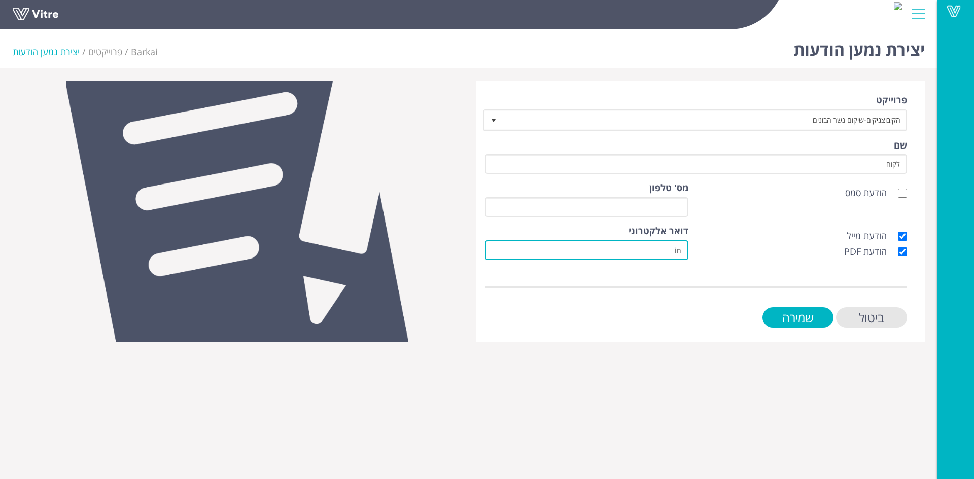
type input "[EMAIL_ADDRESS][DOMAIN_NAME]"
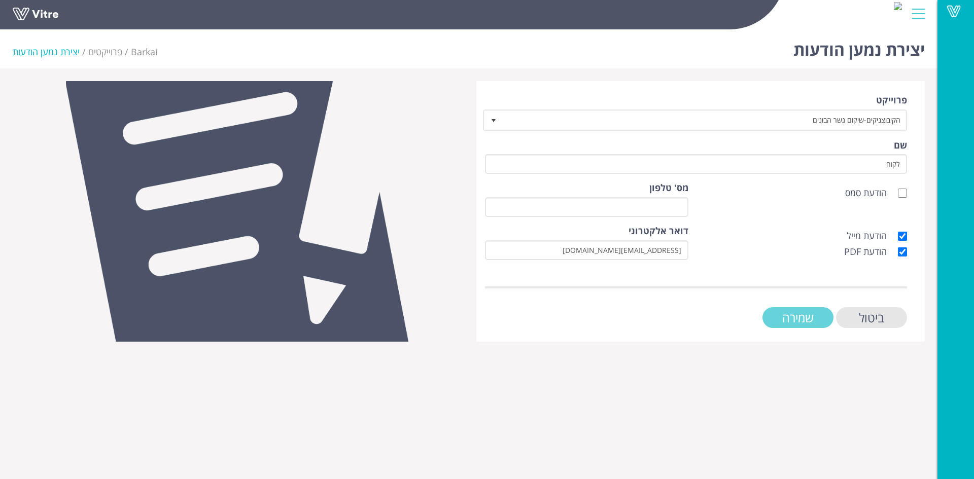
click at [806, 313] on input "שמירה" at bounding box center [797, 317] width 71 height 21
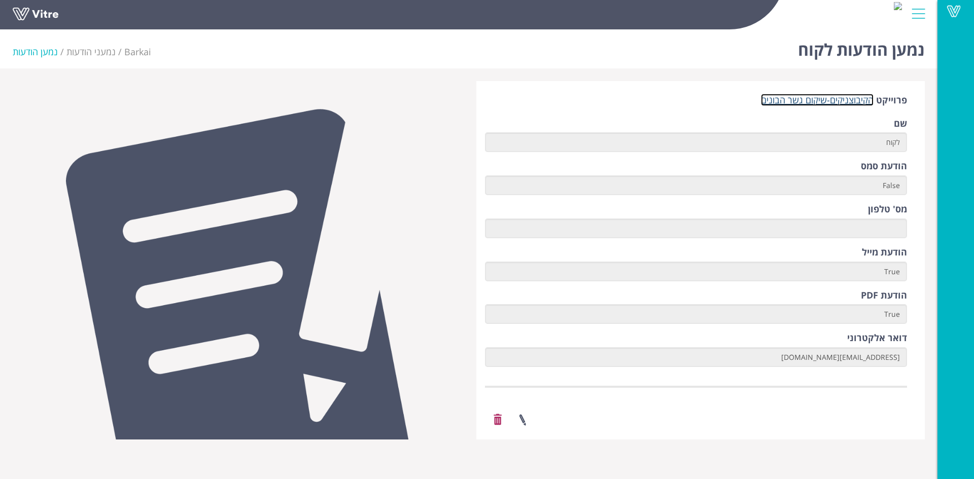
click at [866, 105] on link "הקיבוצניקים-שיקום גשר הבונים" at bounding box center [817, 100] width 113 height 12
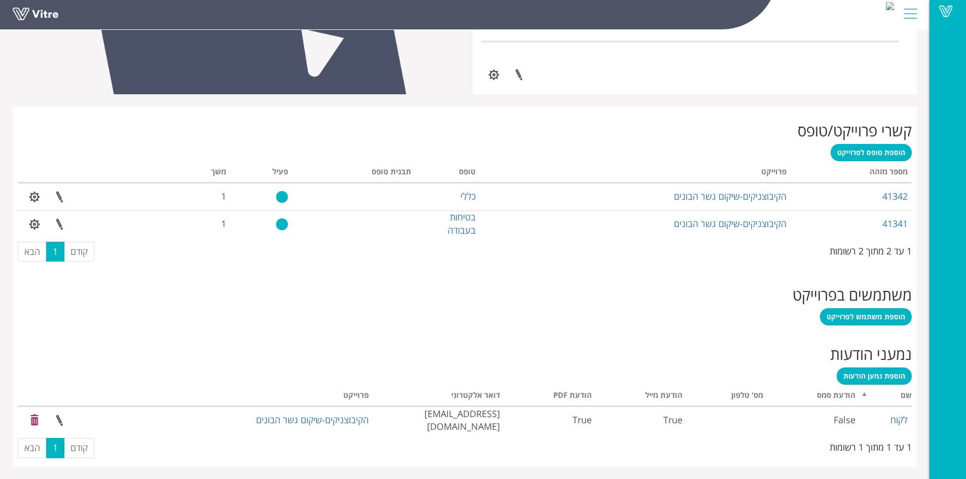
scroll to position [330, 0]
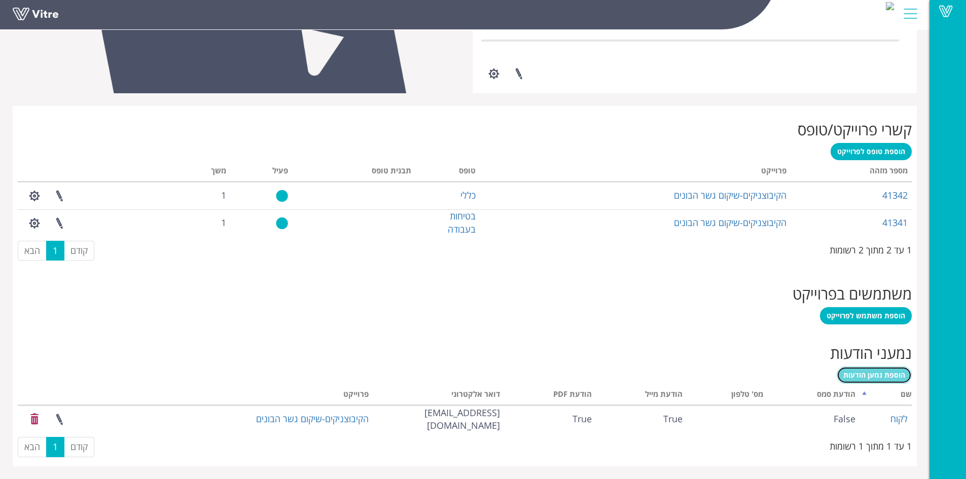
click at [889, 378] on span "הוספת נמען הודעות" at bounding box center [875, 375] width 62 height 10
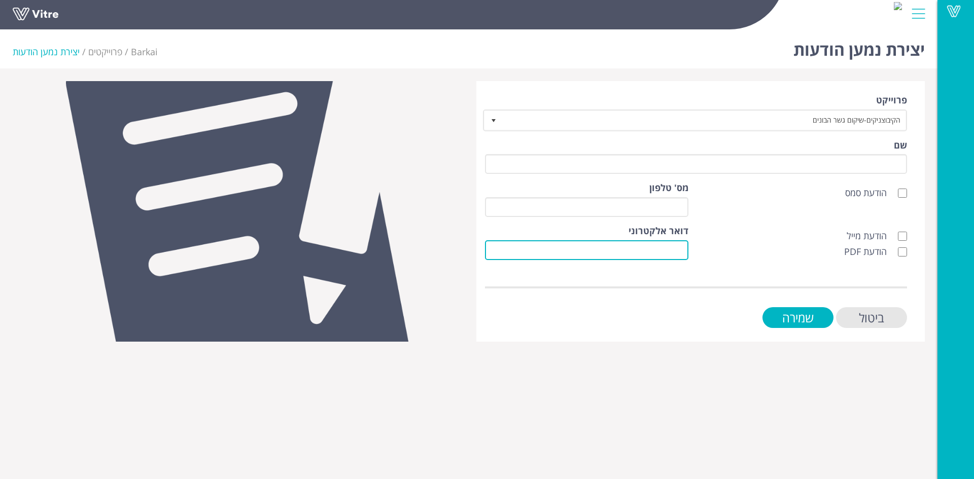
click at [673, 250] on input "דואר אלקטרוני" at bounding box center [586, 250] width 203 height 20
type input "[EMAIL_ADDRESS][DOMAIN_NAME]"
click at [902, 237] on input "הודעת מייל" at bounding box center [902, 236] width 9 height 9
checkbox input "true"
click at [899, 251] on input "הודעת PDF" at bounding box center [902, 252] width 9 height 9
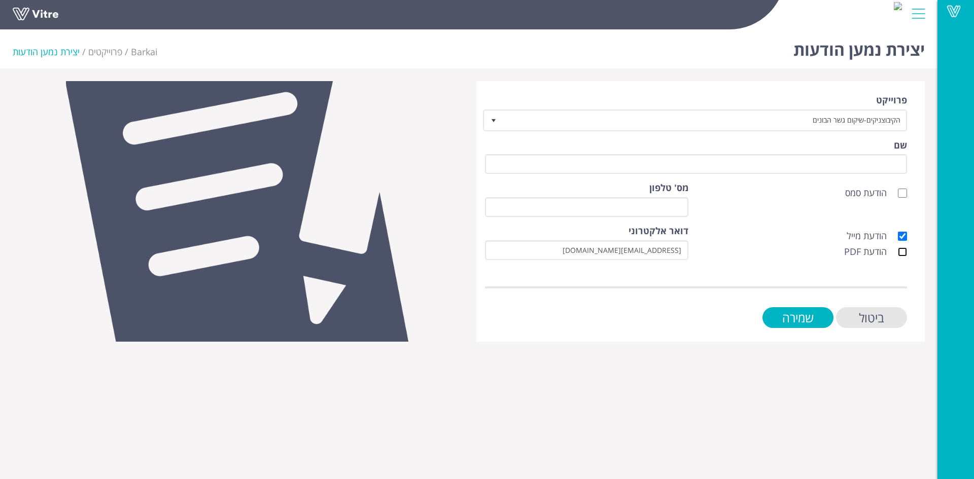
checkbox input "true"
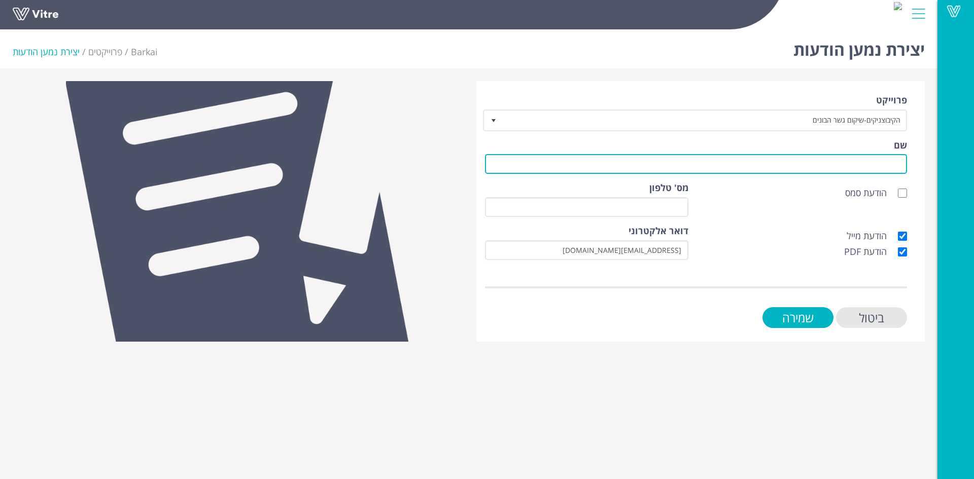
click at [900, 163] on input "שם" at bounding box center [696, 164] width 422 height 20
type input "לקוח"
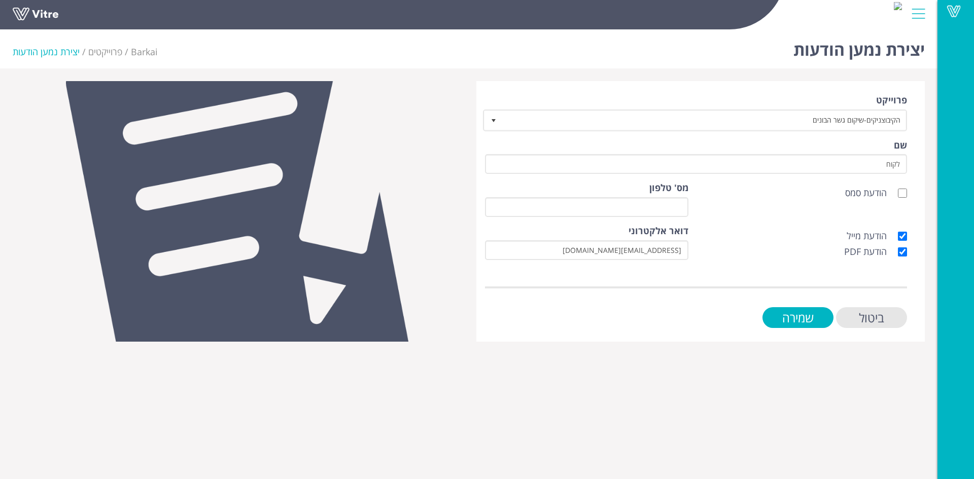
click at [806, 303] on form "פרוייקט הקיבוצניקים-שיקום גשר הבונים 6623 שם לקוח הודעת סמס [PERSON_NAME]' טלפו…" at bounding box center [696, 211] width 422 height 234
click at [796, 318] on input "שמירה" at bounding box center [797, 317] width 71 height 21
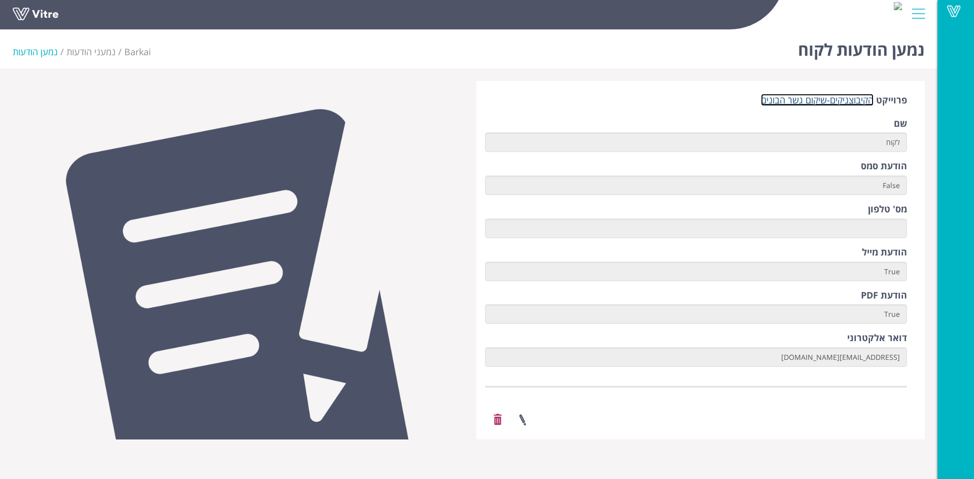
click at [805, 98] on link "הקיבוצניקים-שיקום גשר הבונים" at bounding box center [817, 100] width 113 height 12
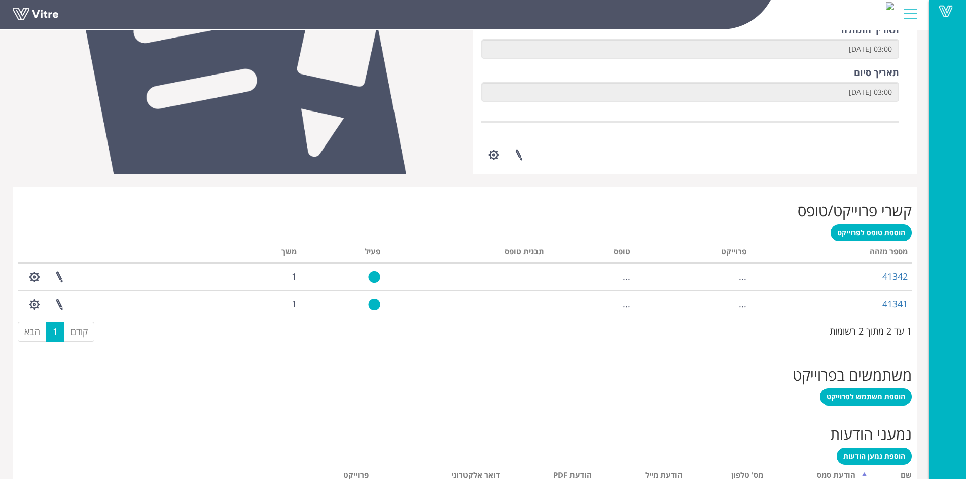
scroll to position [358, 0]
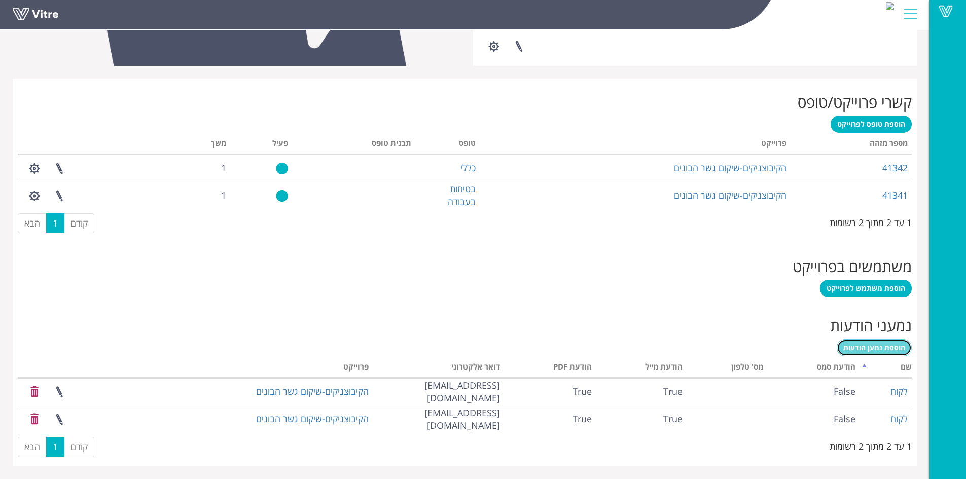
click at [871, 352] on span "הוספת נמען הודעות" at bounding box center [875, 348] width 62 height 10
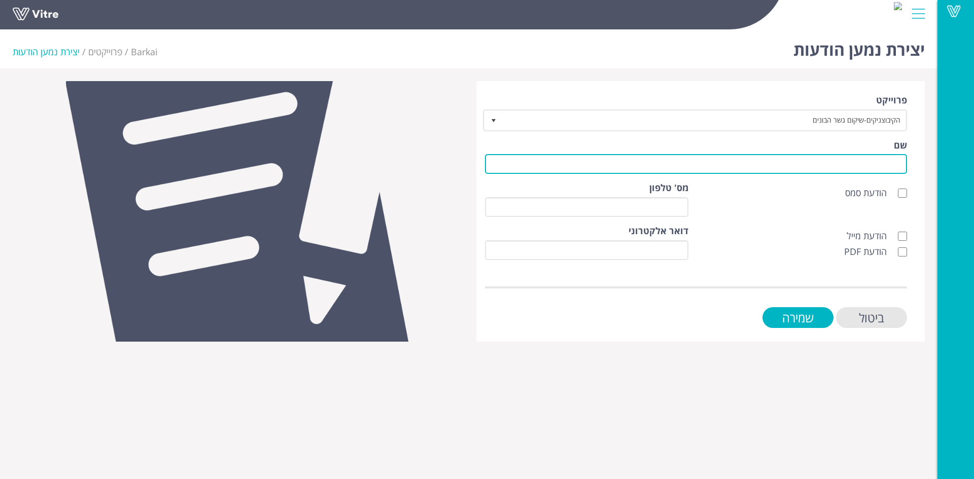
click at [840, 166] on input "שם" at bounding box center [696, 164] width 422 height 20
type input "לקוח"
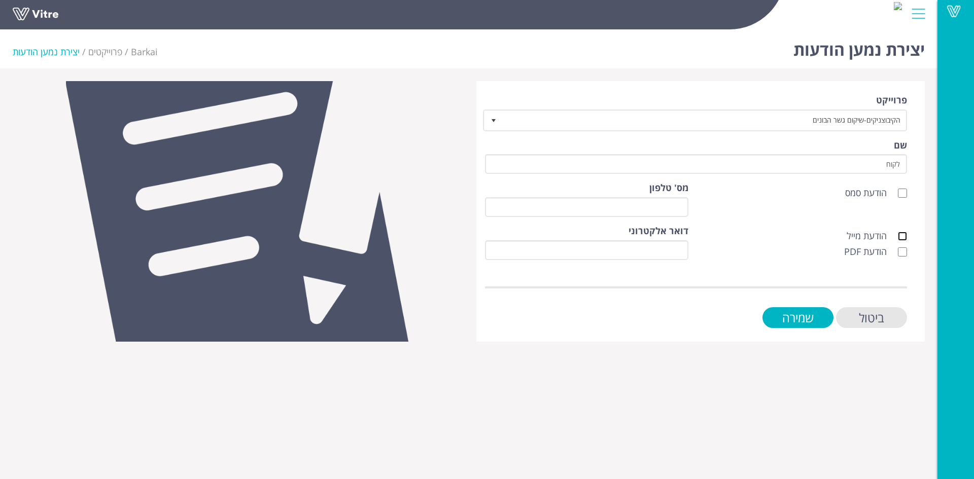
click at [900, 236] on input "הודעת מייל" at bounding box center [902, 236] width 9 height 9
checkbox input "true"
click at [904, 250] on input "הודעת PDF" at bounding box center [902, 252] width 9 height 9
checkbox input "true"
click at [687, 260] on input "דואר אלקטרוני" at bounding box center [586, 250] width 203 height 20
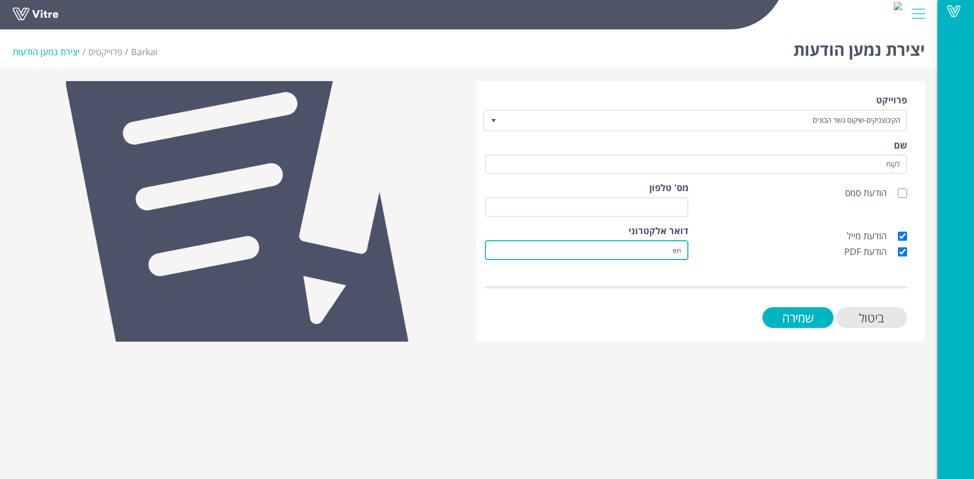
type input "[EMAIL_ADDRESS][DOMAIN_NAME]"
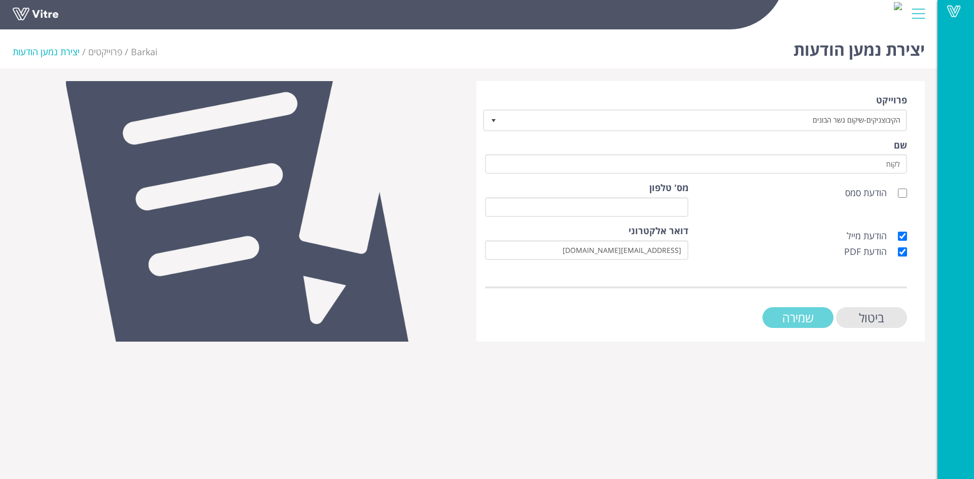
click at [789, 325] on input "שמירה" at bounding box center [797, 317] width 71 height 21
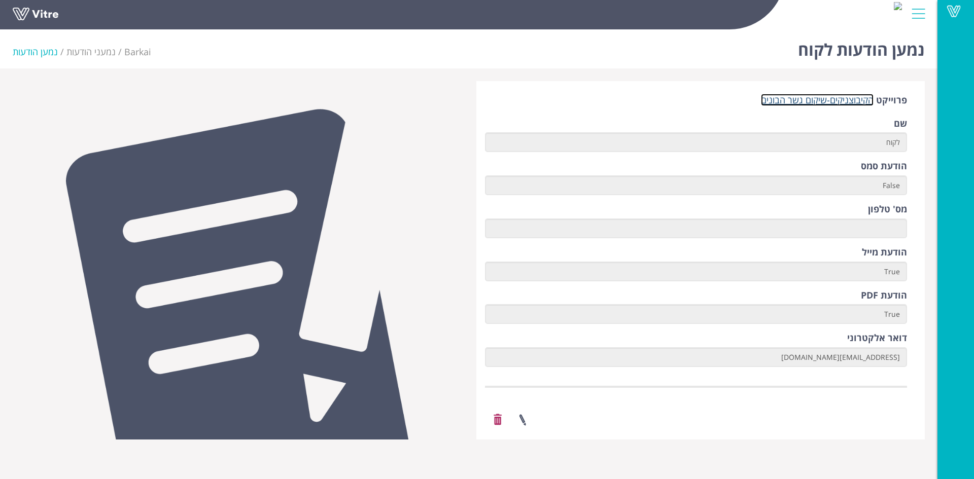
click at [830, 102] on link "הקיבוצניקים-שיקום גשר הבונים" at bounding box center [817, 100] width 113 height 12
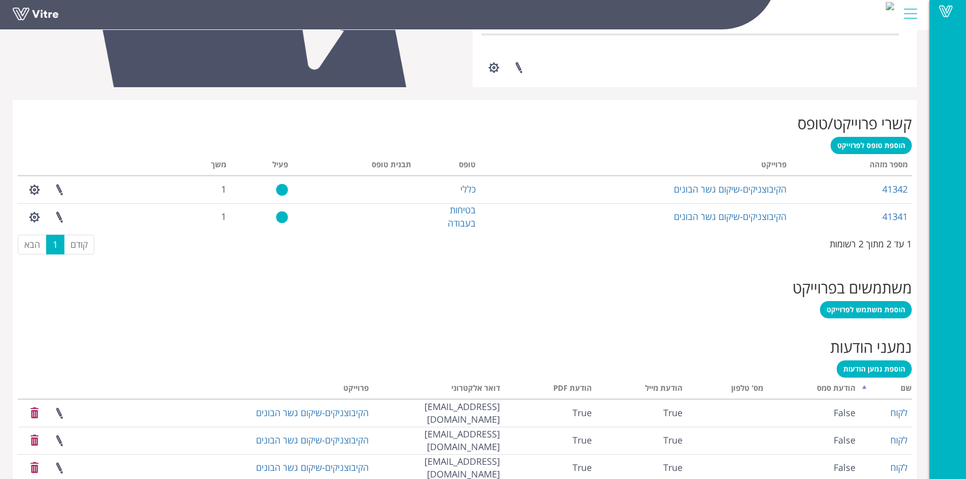
scroll to position [385, 0]
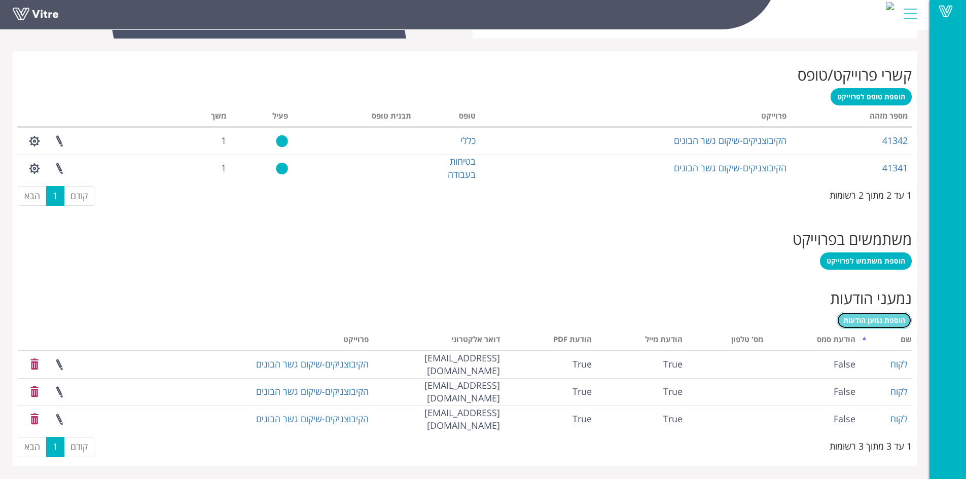
click at [862, 324] on span "הוספת נמען הודעות" at bounding box center [875, 321] width 62 height 10
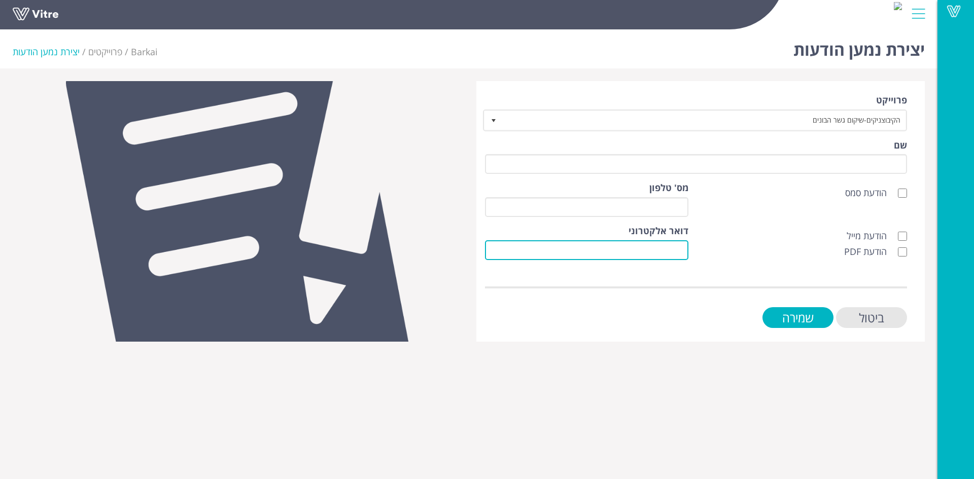
click at [680, 245] on input "דואר אלקטרוני" at bounding box center [586, 250] width 203 height 20
click at [663, 253] on input "offife@hk" at bounding box center [586, 250] width 203 height 20
click at [681, 251] on input "offifce@hk" at bounding box center [586, 250] width 203 height 20
type input "offifce@hk"
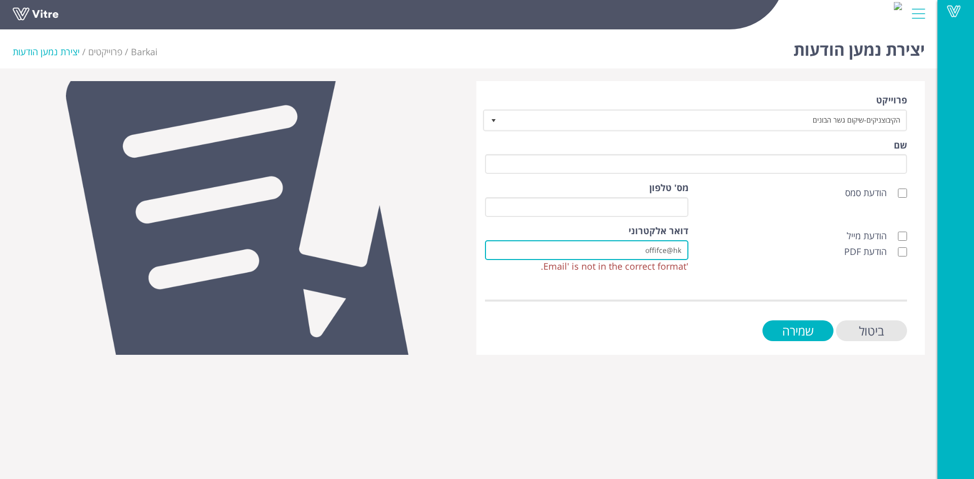
drag, startPoint x: 643, startPoint y: 246, endPoint x: 738, endPoint y: 250, distance: 95.4
click at [738, 250] on div "הודעת מייל הודעת PDF דואר אלקטרוני offifce@hk 'Email' is not in the correct for…" at bounding box center [695, 253] width 437 height 56
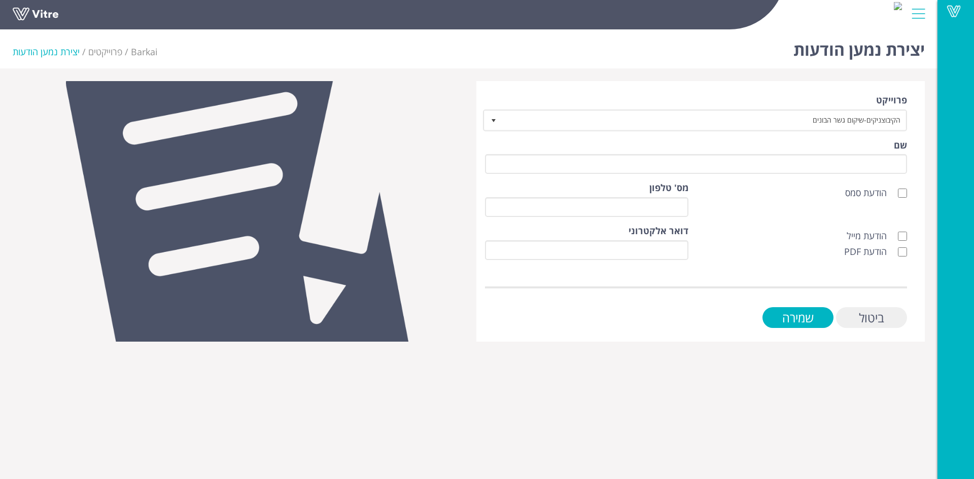
click at [877, 315] on input "ביטול" at bounding box center [871, 317] width 71 height 21
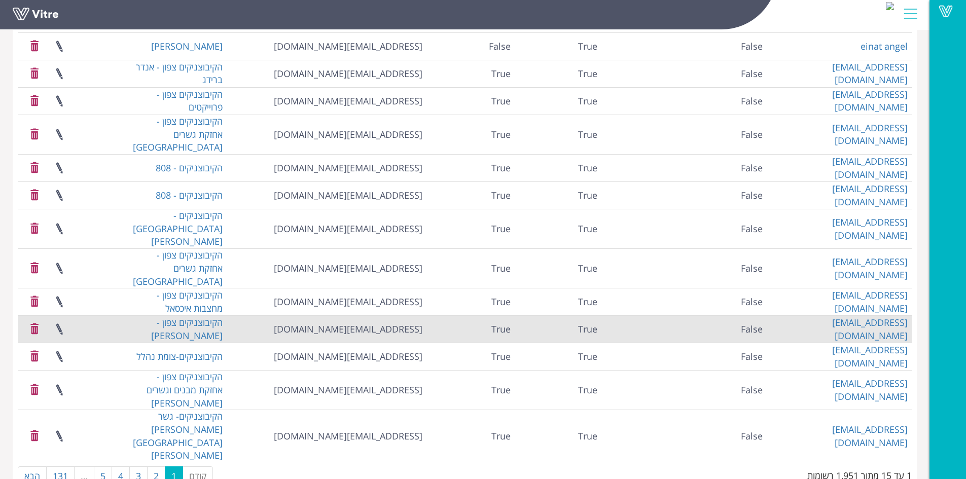
scroll to position [152, 0]
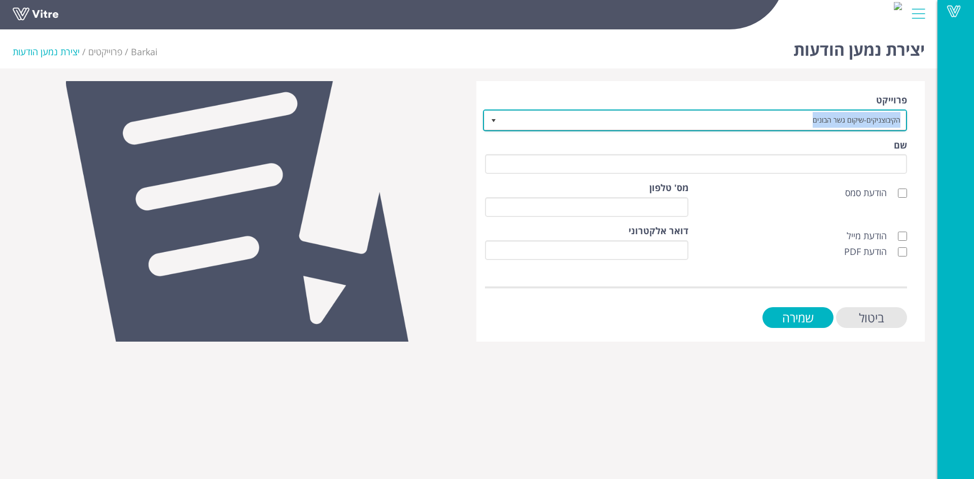
drag, startPoint x: 801, startPoint y: 120, endPoint x: 901, endPoint y: 116, distance: 100.0
click at [901, 116] on span "הקיבוצניקים-שיקום גשר הבונים" at bounding box center [704, 120] width 404 height 18
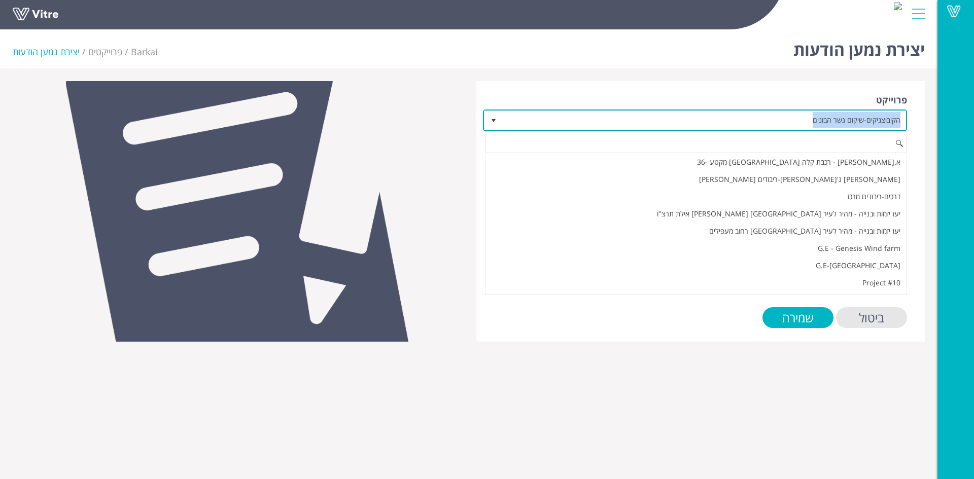
scroll to position [2466, 0]
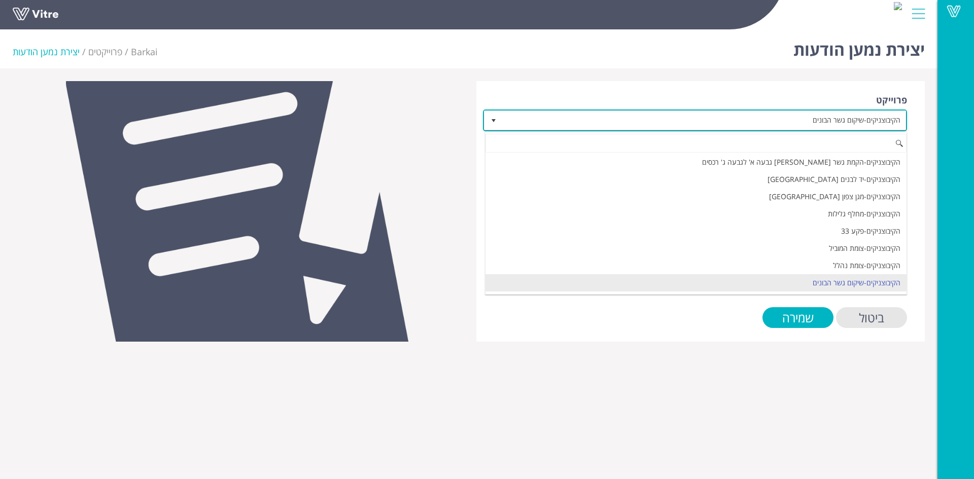
drag, startPoint x: 895, startPoint y: 117, endPoint x: 690, endPoint y: 180, distance: 214.2
click at [690, 180] on li "הקיבוצניקים-יד לבנים חיפה" at bounding box center [695, 179] width 421 height 17
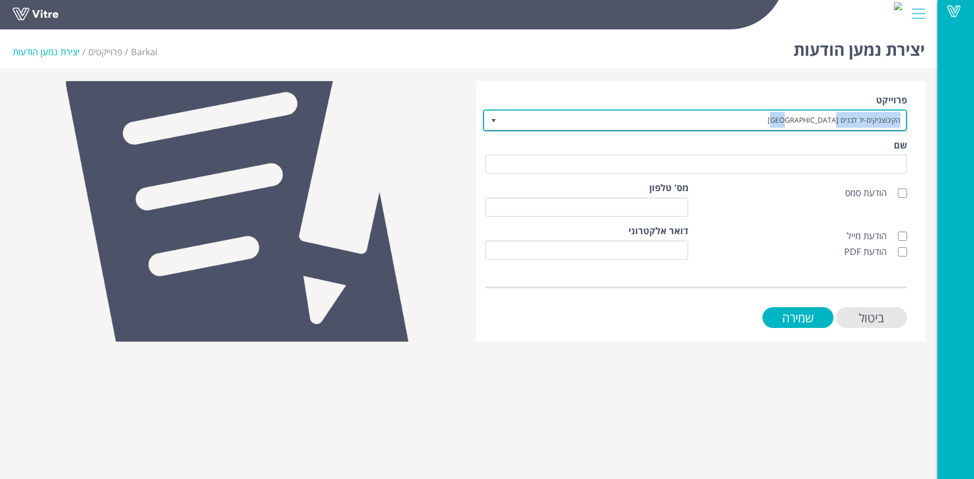
drag, startPoint x: 793, startPoint y: 116, endPoint x: 905, endPoint y: 115, distance: 112.1
click at [905, 115] on span "הקיבוצניקים-יד לבנים חיפה" at bounding box center [704, 120] width 404 height 18
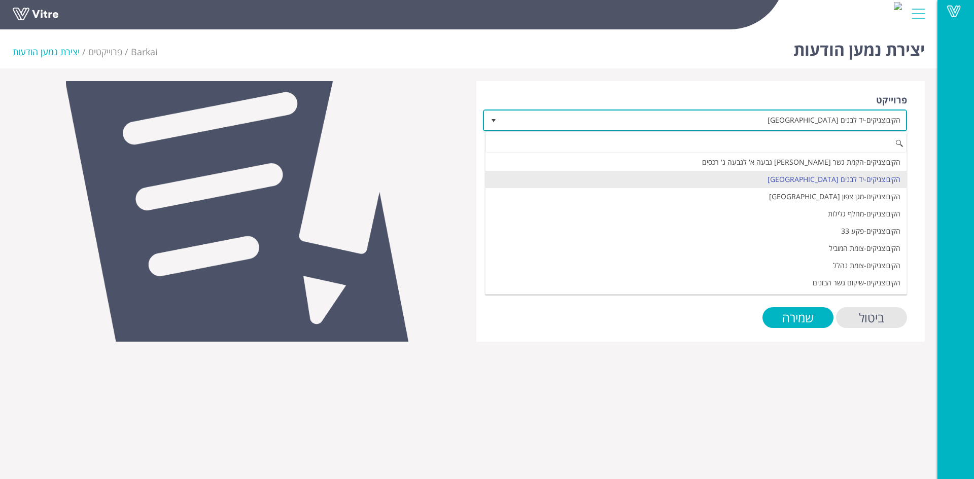
click at [819, 120] on span "הקיבוצניקים-יד לבנים חיפה" at bounding box center [704, 120] width 404 height 18
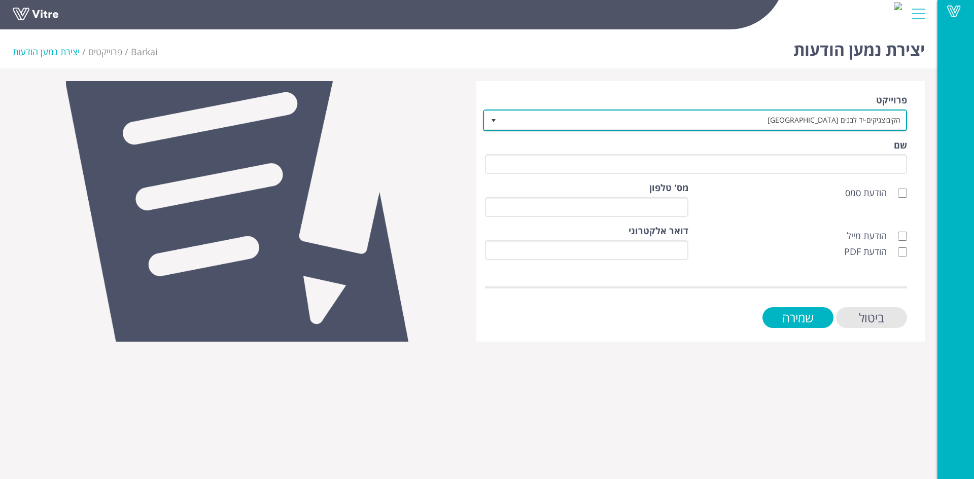
click at [819, 120] on span "הקיבוצניקים-יד לבנים חיפה" at bounding box center [704, 120] width 404 height 18
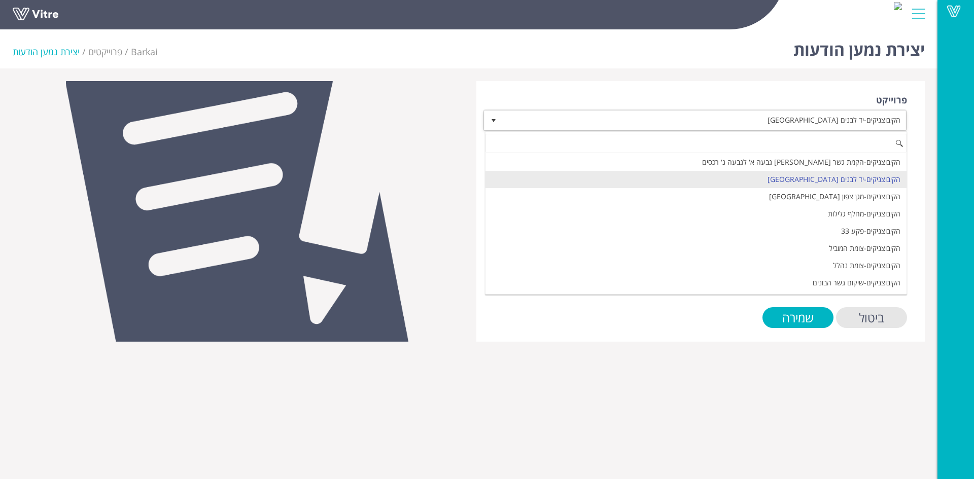
drag, startPoint x: 820, startPoint y: 119, endPoint x: 922, endPoint y: 116, distance: 102.0
click at [922, 116] on div "פרוייקט הקיבוצניקים-יד לבנים חיפה 6338 שם הודעת סמס מס' טלפון הודעת מייל הודעת …" at bounding box center [700, 211] width 448 height 261
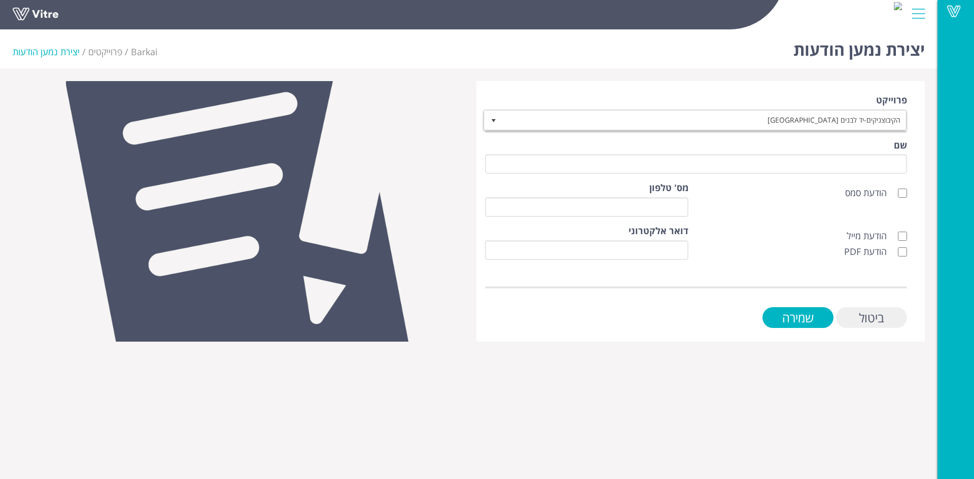
click at [876, 317] on input "ביטול" at bounding box center [871, 317] width 71 height 21
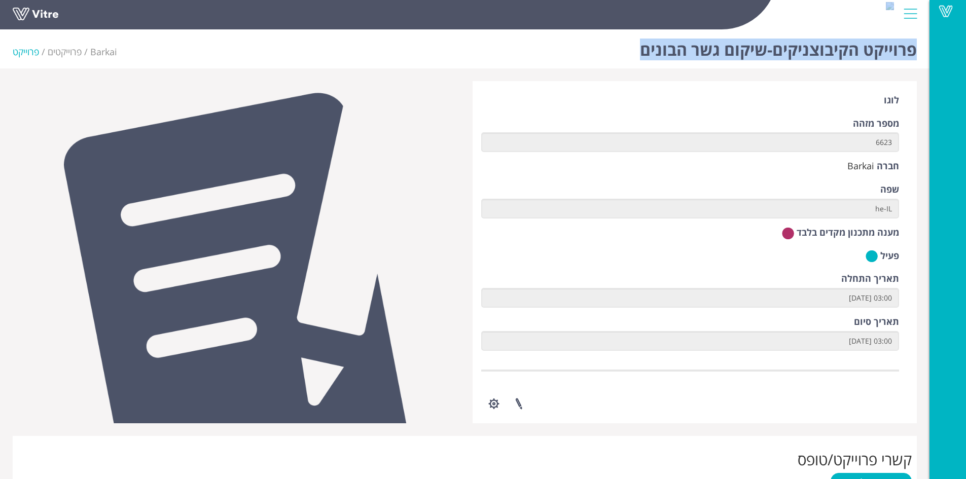
drag, startPoint x: 635, startPoint y: 48, endPoint x: 842, endPoint y: 49, distance: 207.5
click at [849, 36] on div "Vitre פרוייקט הקיבוצניקים-שיקום גשר הבונים Barkai פרוייקטים פרוייקט [PERSON_NAM…" at bounding box center [483, 438] width 966 height 826
copy div "Vitre פרוייקט הקיבוצניקים-שיקום גשר הבונים"
